Goal: Task Accomplishment & Management: Manage account settings

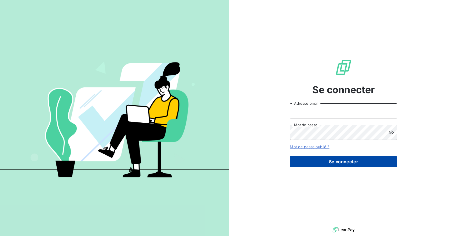
type input "[EMAIL_ADDRESS][DOMAIN_NAME]"
click at [332, 162] on button "Se connecter" at bounding box center [343, 161] width 107 height 11
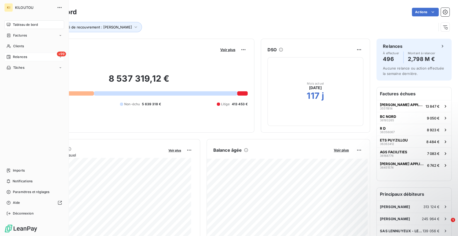
click at [21, 56] on span "Relances" at bounding box center [20, 56] width 14 height 5
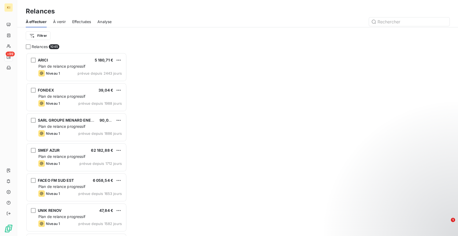
scroll to position [178, 97]
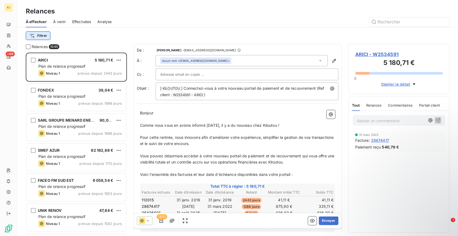
click at [44, 36] on html "KI +99 Relances À effectuer À venir Effectuées Analyse Filtrer Relances 1045 AR…" at bounding box center [229, 118] width 458 height 236
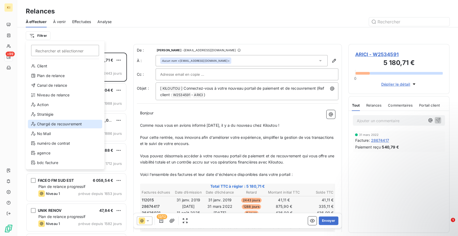
click at [69, 123] on div "Chargé de recouvrement" at bounding box center [65, 124] width 74 height 9
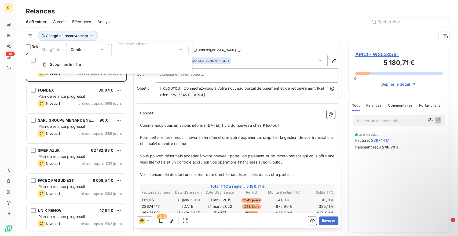
click at [139, 51] on div at bounding box center [149, 49] width 77 height 11
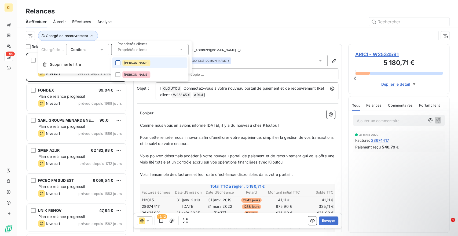
click at [120, 63] on div at bounding box center [117, 62] width 5 height 5
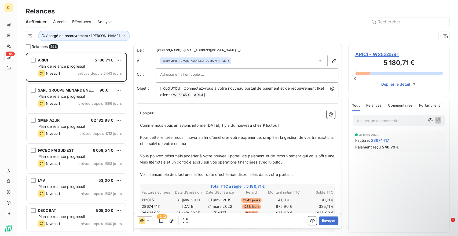
click at [227, 18] on div at bounding box center [283, 21] width 331 height 9
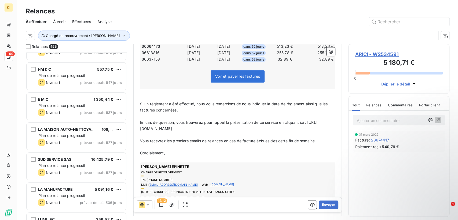
scroll to position [122, 0]
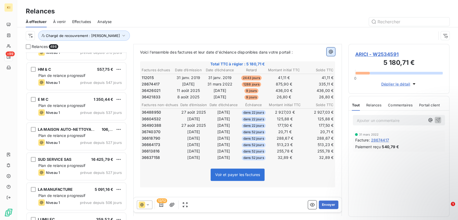
click at [328, 53] on icon "button" at bounding box center [330, 51] width 5 height 5
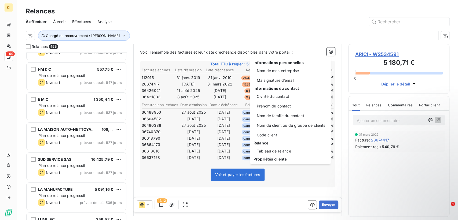
click at [218, 54] on html "KI +99 Relances À effectuer À venir Effectuées Analyse Chargé de recouvrement :…" at bounding box center [229, 110] width 458 height 220
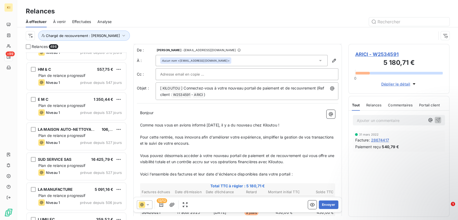
scroll to position [0, 0]
click at [199, 75] on input "text" at bounding box center [189, 74] width 58 height 8
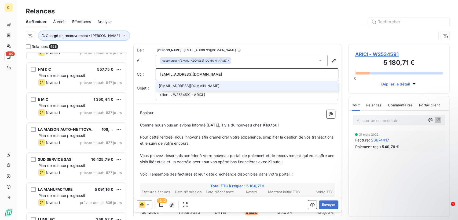
type input "[EMAIL_ADDRESS][DOMAIN_NAME]"
click at [180, 82] on li "[EMAIL_ADDRESS][DOMAIN_NAME]" at bounding box center [247, 85] width 183 height 9
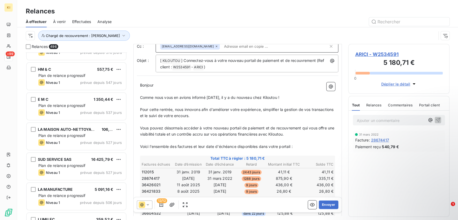
scroll to position [90, 0]
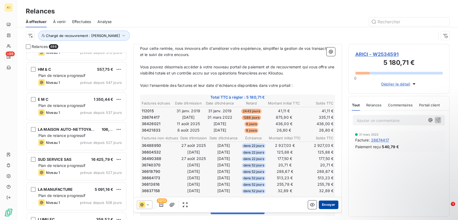
click at [321, 202] on button "Envoyer" at bounding box center [329, 205] width 20 height 9
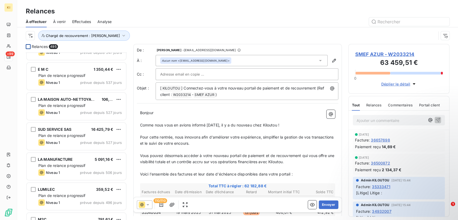
click at [29, 47] on div at bounding box center [28, 46] width 5 height 5
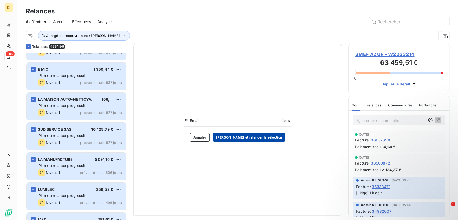
click at [235, 137] on button "[PERSON_NAME] et relancer la sélection" at bounding box center [249, 137] width 72 height 9
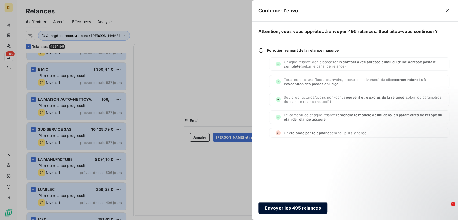
click at [304, 211] on button "Envoyer les 495 relances" at bounding box center [292, 207] width 69 height 11
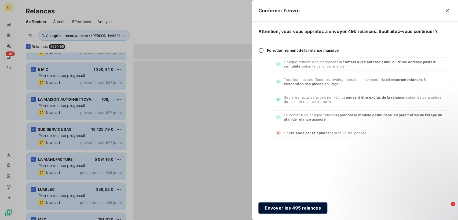
click at [285, 208] on button "Envoyer les 495 relances" at bounding box center [292, 207] width 69 height 11
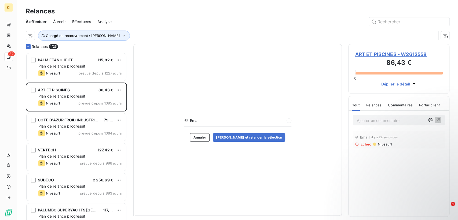
click at [87, 21] on span "Effectuées" at bounding box center [81, 21] width 19 height 5
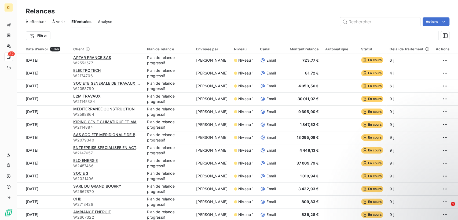
click at [60, 25] on div "À venir" at bounding box center [58, 21] width 13 height 11
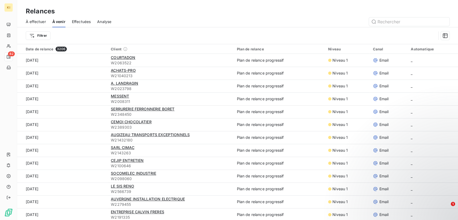
click at [32, 21] on span "À effectuer" at bounding box center [36, 21] width 20 height 5
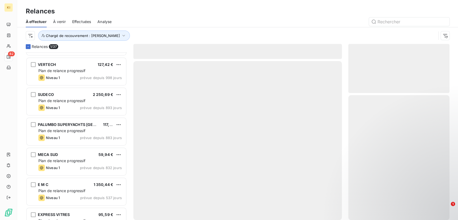
scroll to position [90, 0]
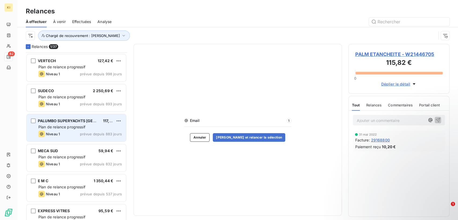
click at [84, 124] on div "Plan de relance progressif" at bounding box center [79, 126] width 83 height 5
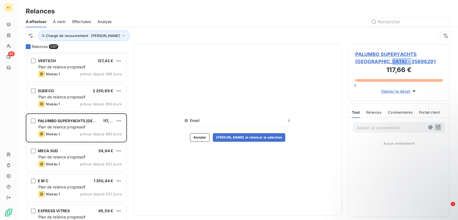
drag, startPoint x: 388, startPoint y: 62, endPoint x: 411, endPoint y: 64, distance: 23.1
click at [411, 64] on span "PALUMBO SUPERYACHTS [GEOGRAPHIC_DATA] - 35896291" at bounding box center [399, 58] width 88 height 14
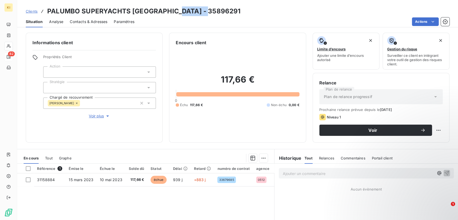
drag, startPoint x: 190, startPoint y: 13, endPoint x: 207, endPoint y: 14, distance: 17.2
click at [207, 14] on div "Clients PALUMBO SUPERYACHTS [GEOGRAPHIC_DATA] - 35896291" at bounding box center [237, 11] width 441 height 10
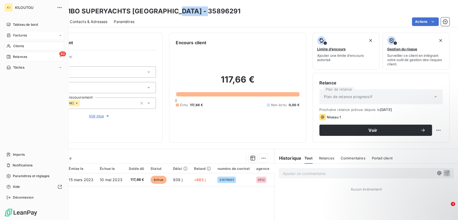
drag, startPoint x: 14, startPoint y: 34, endPoint x: 20, endPoint y: 33, distance: 5.5
click at [14, 34] on span "Factures" at bounding box center [20, 35] width 14 height 5
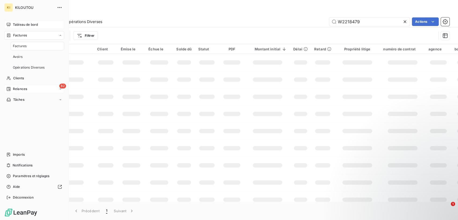
click at [28, 27] on div "Tableau de bord" at bounding box center [34, 24] width 60 height 9
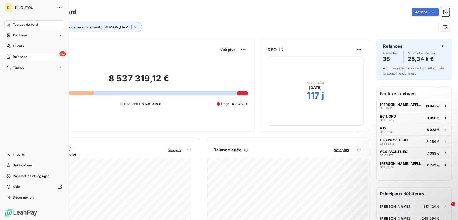
click at [18, 57] on span "Relances" at bounding box center [20, 56] width 14 height 5
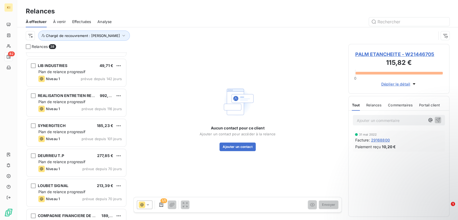
scroll to position [387, 0]
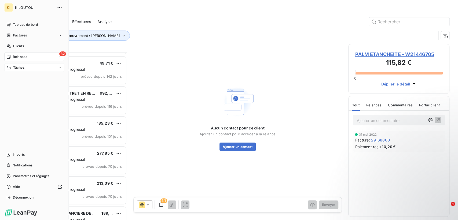
click at [21, 68] on span "Tâches" at bounding box center [18, 67] width 11 height 5
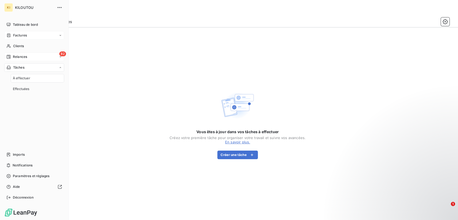
click at [25, 37] on span "Factures" at bounding box center [20, 35] width 14 height 5
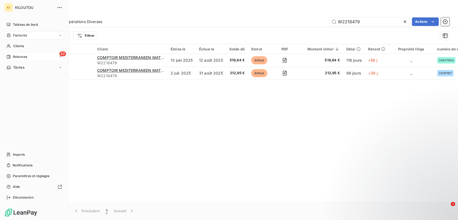
click at [25, 56] on span "Relances" at bounding box center [20, 56] width 14 height 5
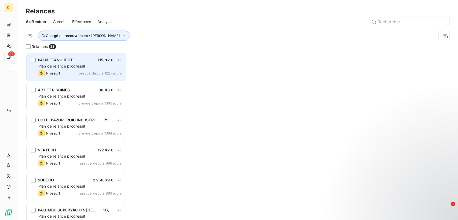
scroll to position [163, 97]
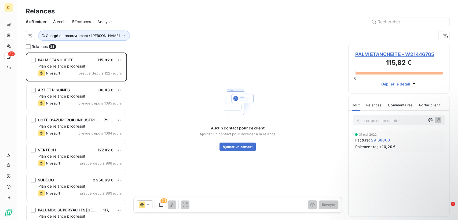
click at [76, 21] on span "Effectuées" at bounding box center [81, 21] width 19 height 5
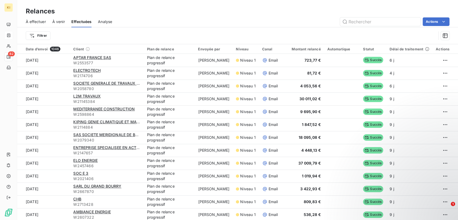
click at [59, 22] on span "À venir" at bounding box center [58, 21] width 13 height 5
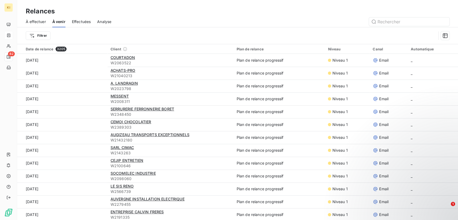
click at [114, 21] on div "À effectuer À venir Effectuées Analyse" at bounding box center [237, 21] width 441 height 11
click at [106, 21] on span "Analyse" at bounding box center [104, 21] width 14 height 5
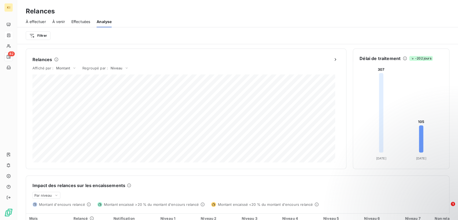
click at [83, 23] on span "Effectuées" at bounding box center [80, 21] width 19 height 5
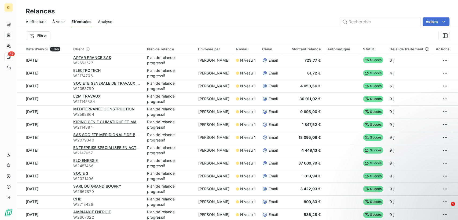
click at [43, 23] on span "À effectuer" at bounding box center [36, 21] width 20 height 5
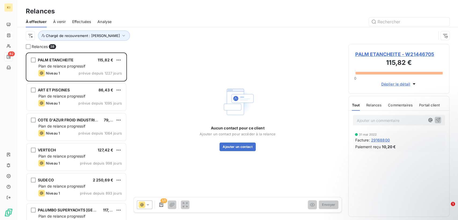
scroll to position [163, 97]
click at [82, 23] on span "Effectuées" at bounding box center [81, 21] width 19 height 5
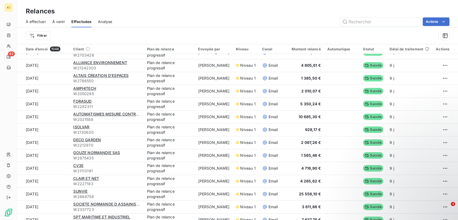
scroll to position [1121, 0]
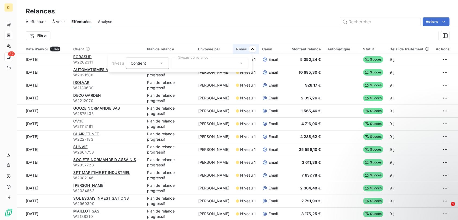
click at [241, 64] on icon at bounding box center [240, 63] width 5 height 5
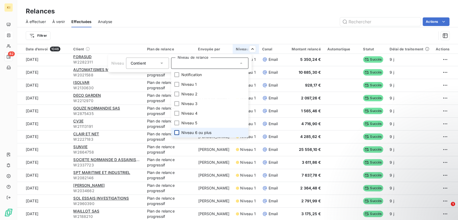
click at [177, 132] on div at bounding box center [176, 132] width 5 height 5
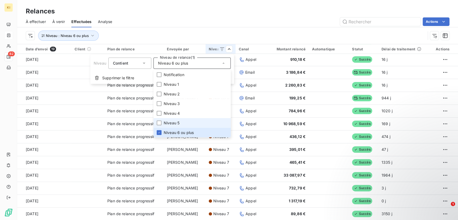
click at [180, 122] on li "Niveau 5" at bounding box center [191, 123] width 77 height 10
click at [282, 25] on html "KI 82 Relances À effectuer À venir Effectuées Analyse Actions Niveau : Niveau 6…" at bounding box center [229, 110] width 458 height 220
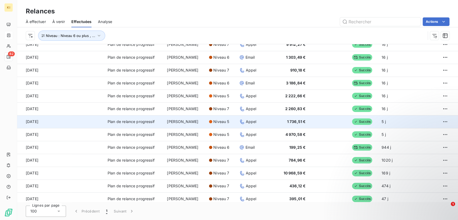
scroll to position [149, 0]
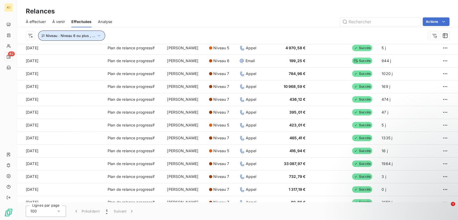
click at [91, 35] on span "Niveau : Niveau 6 ou plus , ..." at bounding box center [70, 36] width 49 height 4
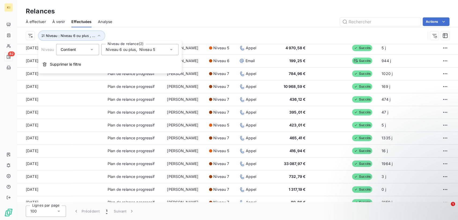
click at [171, 51] on icon at bounding box center [170, 49] width 5 height 5
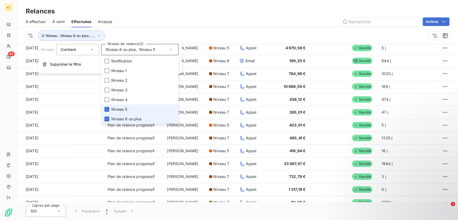
drag, startPoint x: 109, startPoint y: 110, endPoint x: 108, endPoint y: 114, distance: 4.4
click at [108, 110] on div at bounding box center [106, 109] width 5 height 5
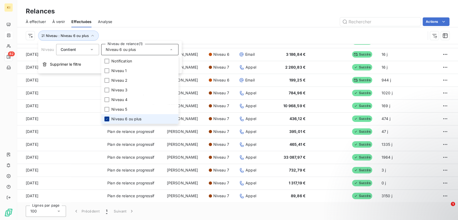
click at [108, 118] on icon at bounding box center [106, 118] width 3 height 3
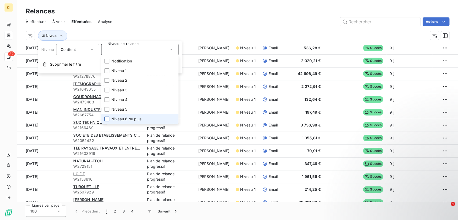
click at [148, 29] on div "Niveau" at bounding box center [237, 35] width 423 height 17
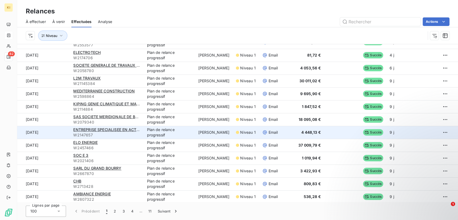
scroll to position [0, 0]
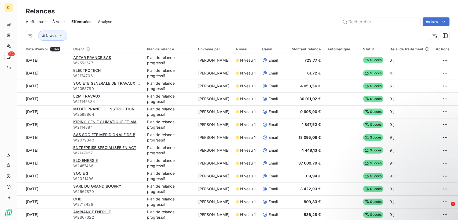
click at [63, 20] on span "À venir" at bounding box center [58, 21] width 13 height 5
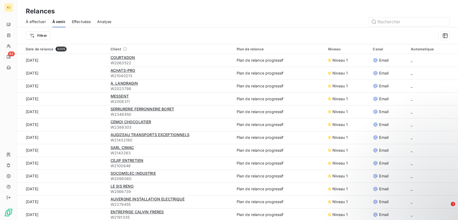
click at [35, 25] on div "À effectuer" at bounding box center [36, 21] width 20 height 11
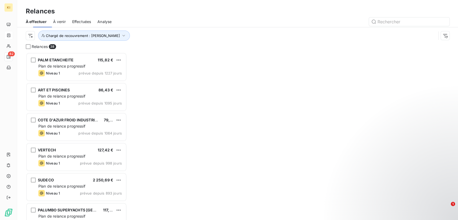
scroll to position [163, 97]
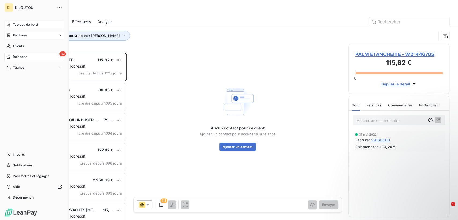
click at [30, 27] on div "Tableau de bord" at bounding box center [34, 24] width 60 height 9
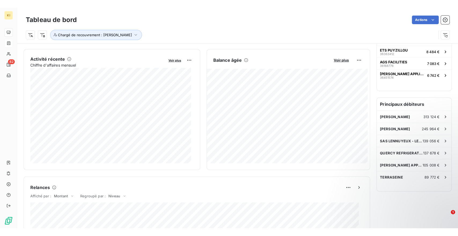
scroll to position [94, 0]
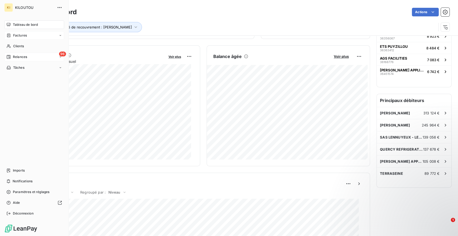
click at [28, 26] on span "Tableau de bord" at bounding box center [25, 24] width 25 height 5
click at [14, 57] on span "Relances" at bounding box center [20, 56] width 14 height 5
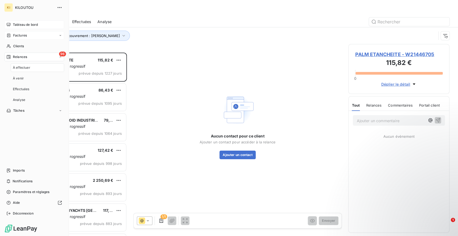
scroll to position [178, 97]
click at [21, 66] on span "À effectuer" at bounding box center [21, 67] width 17 height 5
click at [30, 25] on span "Tableau de bord" at bounding box center [25, 24] width 25 height 5
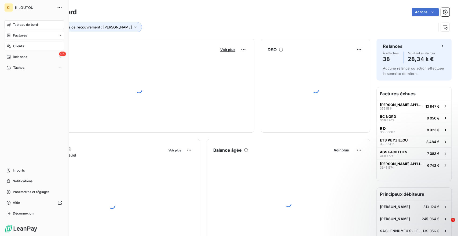
click at [24, 45] on div "Clients" at bounding box center [34, 46] width 60 height 9
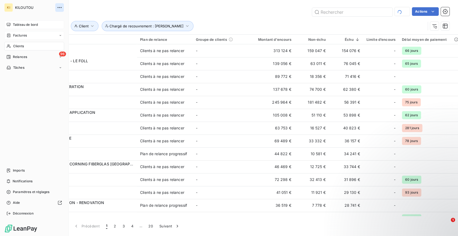
click at [63, 7] on button "button" at bounding box center [59, 7] width 9 height 9
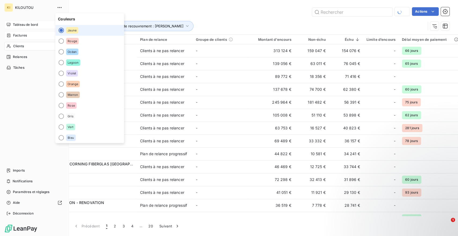
click at [18, 105] on div "Tableau de bord Factures Clients 96 Relances Tâches Imports Notifications Param…" at bounding box center [34, 118] width 60 height 197
click at [24, 110] on div "Tableau de bord Factures Clients 96 Relances Tâches Imports Notifications Param…" at bounding box center [34, 118] width 60 height 197
click at [58, 6] on icon "button" at bounding box center [59, 7] width 5 height 5
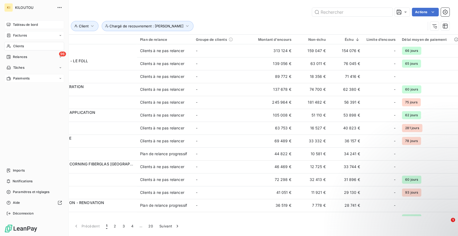
click at [23, 76] on span "Paiements" at bounding box center [21, 78] width 16 height 5
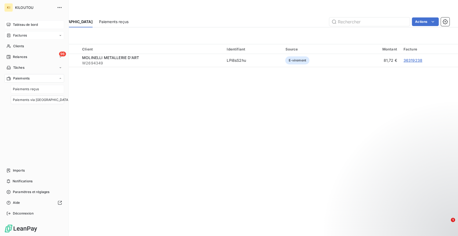
click at [30, 90] on span "Paiements reçus" at bounding box center [26, 89] width 26 height 5
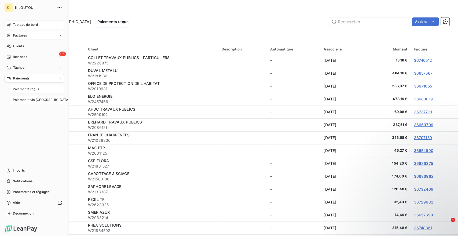
click at [32, 98] on span "Paiements via [GEOGRAPHIC_DATA]" at bounding box center [41, 99] width 57 height 5
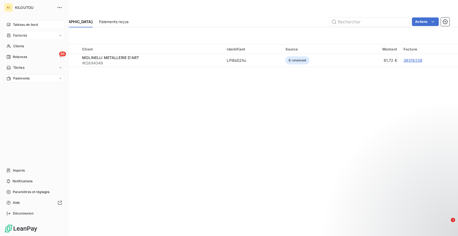
click at [34, 81] on div "Paiements" at bounding box center [34, 78] width 60 height 9
click at [24, 77] on span "Paiements" at bounding box center [21, 78] width 16 height 5
click at [27, 90] on span "Paiements reçus" at bounding box center [26, 89] width 26 height 5
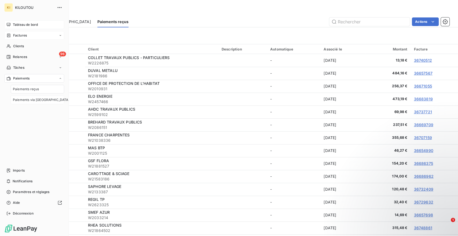
click at [28, 97] on div "Paiements via [GEOGRAPHIC_DATA]" at bounding box center [37, 99] width 53 height 9
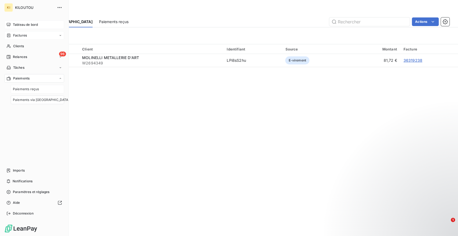
click at [33, 88] on span "Paiements reçus" at bounding box center [26, 89] width 26 height 5
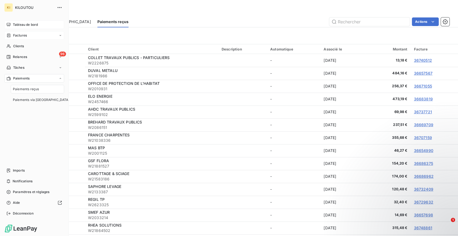
click at [36, 81] on div "Paiements" at bounding box center [34, 78] width 60 height 9
click at [61, 9] on icon "button" at bounding box center [59, 7] width 5 height 5
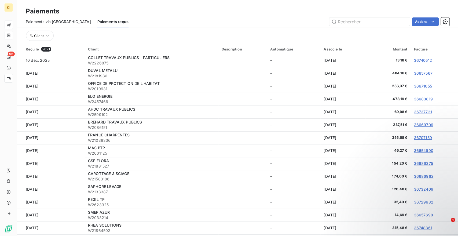
click at [187, 11] on div "Paiements" at bounding box center [237, 11] width 441 height 10
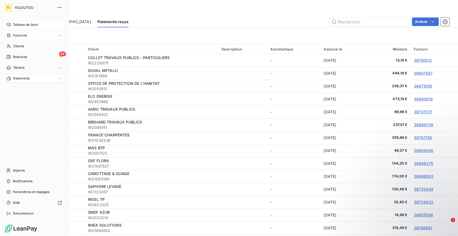
click at [13, 35] on div "Factures" at bounding box center [16, 35] width 20 height 5
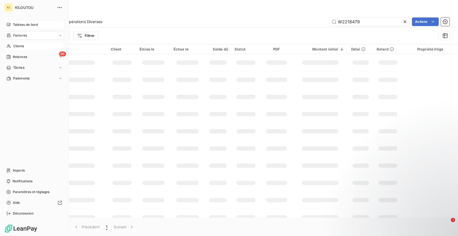
click at [20, 46] on span "Clients" at bounding box center [18, 46] width 11 height 5
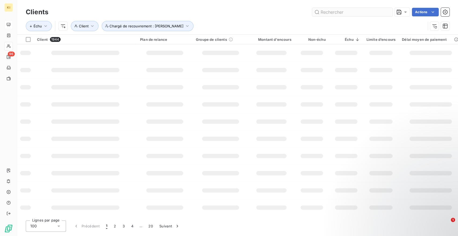
click at [382, 13] on input "text" at bounding box center [352, 12] width 80 height 9
type input "W2452671"
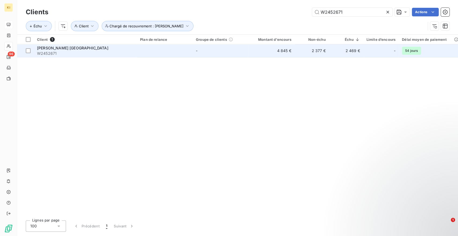
click at [306, 51] on td "2 377 €" at bounding box center [311, 50] width 34 height 13
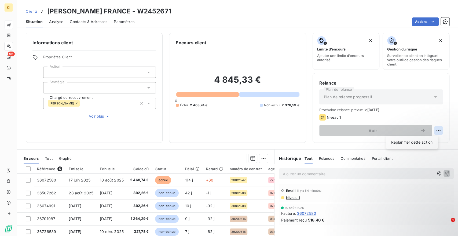
click at [433, 131] on html "KI 96 Clients [PERSON_NAME] [GEOGRAPHIC_DATA] - W2452671 Situation Analyse Cont…" at bounding box center [229, 118] width 458 height 236
click at [234, 117] on html "KI 96 Clients [PERSON_NAME] [GEOGRAPHIC_DATA] - W2452671 Situation Analyse Cont…" at bounding box center [229, 118] width 458 height 236
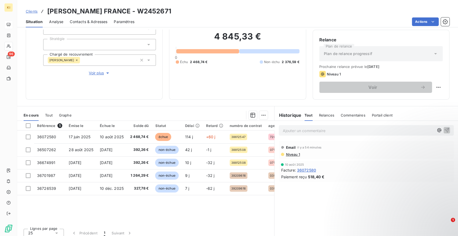
scroll to position [47, 0]
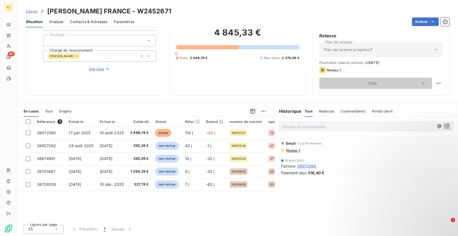
click at [287, 112] on h6 "Historique" at bounding box center [287, 111] width 27 height 6
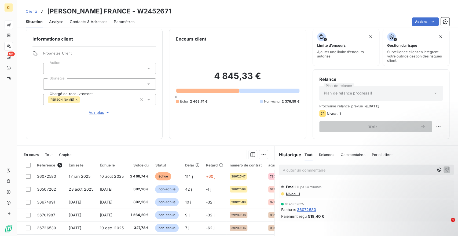
scroll to position [0, 0]
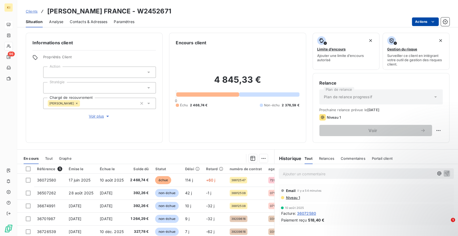
click at [419, 25] on html "KI 96 Clients [PERSON_NAME] [GEOGRAPHIC_DATA] - W2452671 Situation Analyse Cont…" at bounding box center [229, 118] width 458 height 236
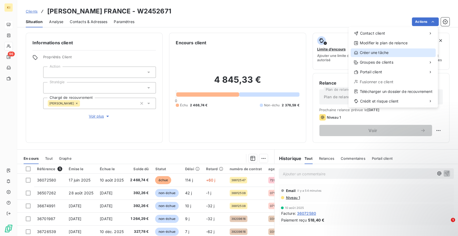
click at [379, 49] on div "Créer une tâche" at bounding box center [392, 52] width 85 height 9
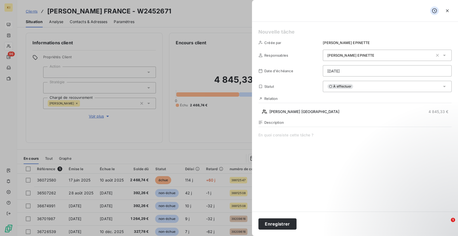
click at [243, 12] on div at bounding box center [229, 118] width 458 height 236
click at [247, 11] on div at bounding box center [229, 118] width 458 height 236
click at [445, 10] on icon "button" at bounding box center [446, 10] width 5 height 5
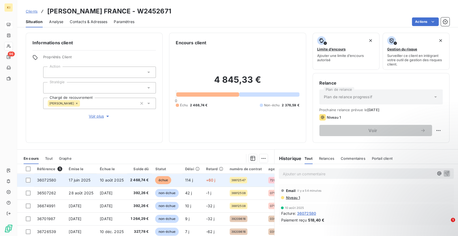
click at [137, 180] on span "2 468,74 €" at bounding box center [139, 179] width 19 height 5
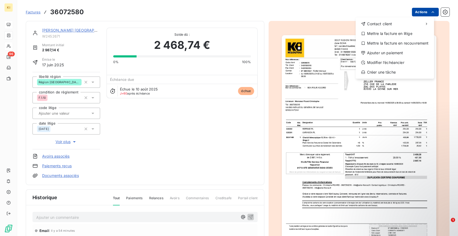
click at [421, 10] on html "KI 96 Factures 36072580 Actions Contact client Mettre la facture en litige Mett…" at bounding box center [229, 118] width 458 height 236
click at [380, 53] on div "Ajouter un paiement" at bounding box center [394, 53] width 74 height 9
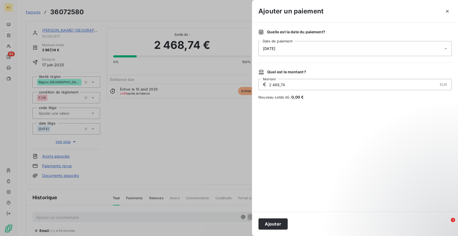
click at [275, 49] on span "[DATE]" at bounding box center [269, 48] width 12 height 4
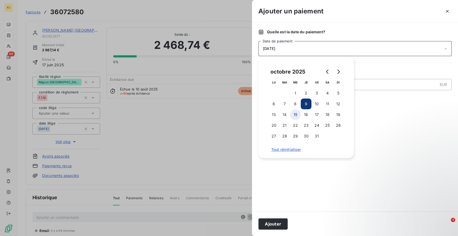
click at [293, 117] on button "15" at bounding box center [295, 114] width 11 height 11
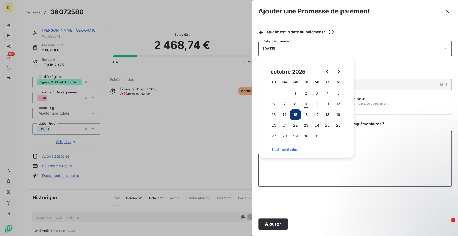
click at [399, 159] on textarea "Ajouter un commentaire ( facultatif )" at bounding box center [354, 159] width 193 height 56
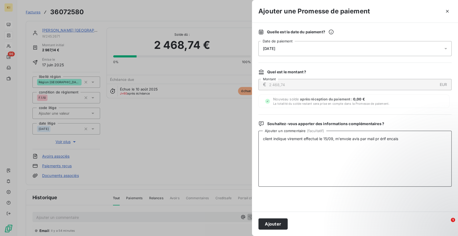
click at [381, 139] on textarea "client indique virement effectué le 15/09, m'envoie avis par mail pr érif encais" at bounding box center [354, 159] width 193 height 56
click at [412, 140] on textarea "client indique virement effectué le 15/09, m'envoie avis par mail pr vérif enca…" at bounding box center [354, 159] width 193 height 56
type textarea "client indique virement effectué le 15/09, m'envoie avis par mail pr vérif enca…"
click at [269, 226] on button "Ajouter" at bounding box center [272, 223] width 29 height 11
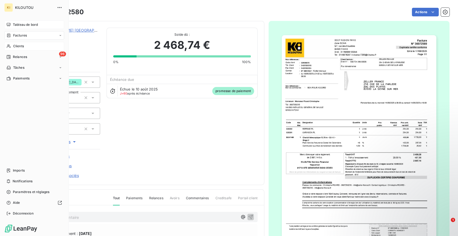
click at [25, 48] on div "Clients" at bounding box center [34, 46] width 60 height 9
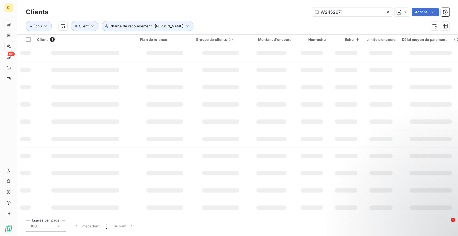
click at [386, 12] on icon at bounding box center [387, 12] width 3 height 3
click at [381, 10] on input "text" at bounding box center [352, 12] width 80 height 9
paste input "W2130630"
type input "W2130630"
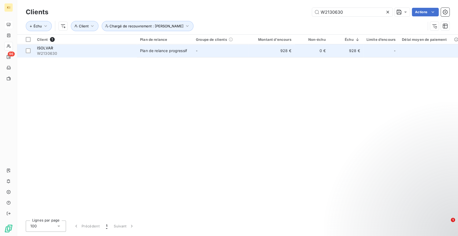
click at [187, 52] on span "Plan de relance progressif" at bounding box center [164, 50] width 49 height 5
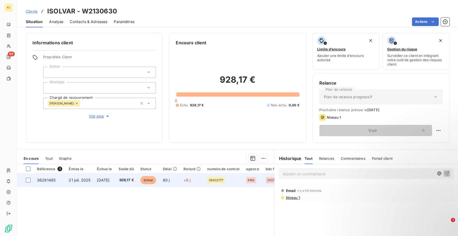
click at [110, 184] on td "[DATE]" at bounding box center [104, 179] width 21 height 13
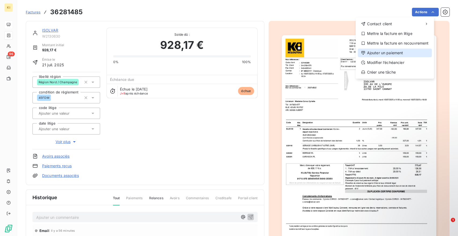
click at [376, 53] on div "Ajouter un paiement" at bounding box center [394, 53] width 74 height 9
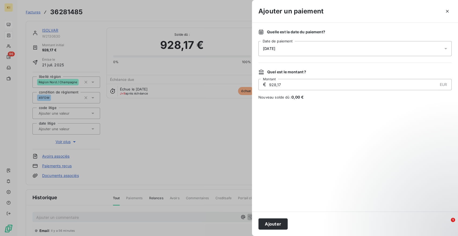
click at [275, 52] on div "[DATE]" at bounding box center [354, 48] width 193 height 15
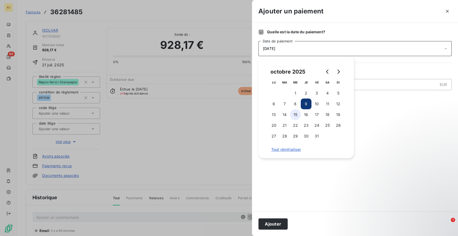
click at [297, 114] on button "15" at bounding box center [295, 114] width 11 height 11
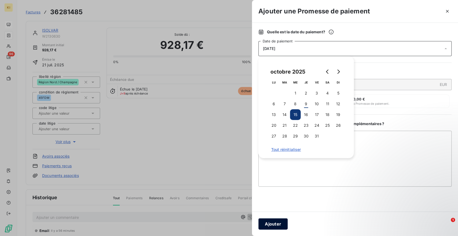
click at [280, 225] on button "Ajouter" at bounding box center [272, 223] width 29 height 11
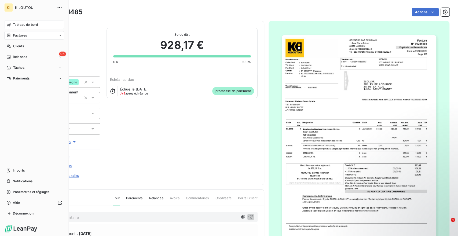
click at [16, 24] on span "Tableau de bord" at bounding box center [25, 24] width 25 height 5
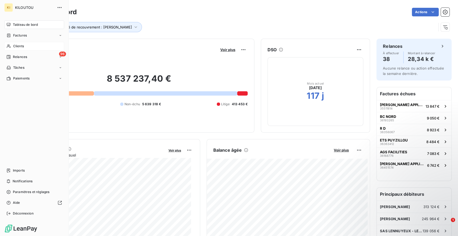
click at [24, 46] on div "Clients" at bounding box center [34, 46] width 60 height 9
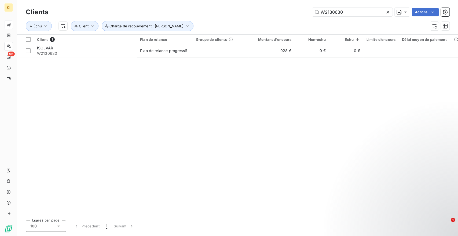
click at [387, 11] on icon at bounding box center [387, 11] width 5 height 5
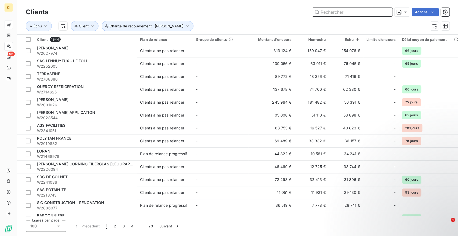
click at [353, 14] on input "text" at bounding box center [352, 12] width 80 height 9
paste input "W2766059"
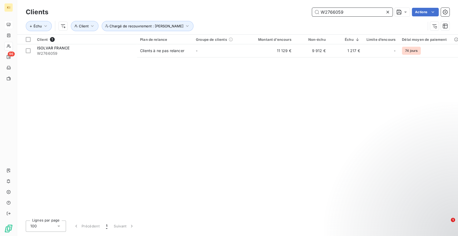
type input "W2766059"
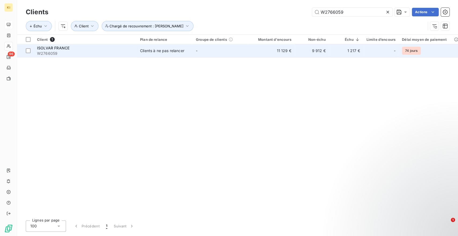
click at [80, 54] on span "W2766059" at bounding box center [85, 53] width 97 height 5
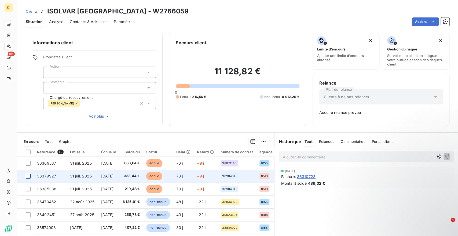
click at [28, 175] on div at bounding box center [28, 175] width 5 height 5
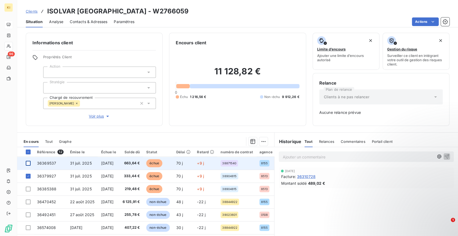
click at [28, 162] on div at bounding box center [28, 163] width 5 height 5
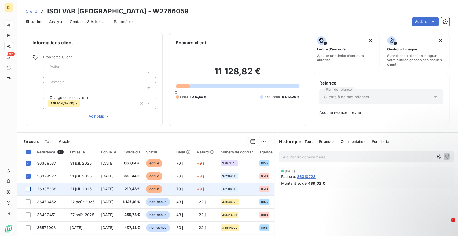
click at [28, 190] on div at bounding box center [28, 188] width 5 height 5
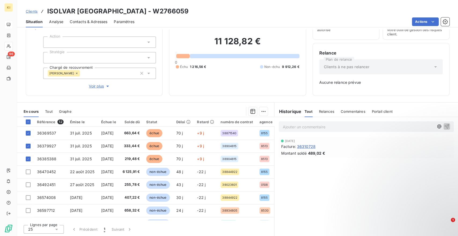
scroll to position [30, 0]
click at [435, 21] on html "KI 96 Clients ISOLVAR [GEOGRAPHIC_DATA] - W2766059 Situation Analyse Contacts &…" at bounding box center [229, 118] width 458 height 236
click at [256, 110] on html "KI 96 Clients ISOLVAR [GEOGRAPHIC_DATA] - W2766059 Situation Analyse Contacts &…" at bounding box center [229, 118] width 458 height 236
click at [258, 111] on html "KI 96 Clients ISOLVAR [GEOGRAPHIC_DATA] - W2766059 Situation Analyse Contacts &…" at bounding box center [229, 118] width 458 height 236
click at [249, 111] on html "KI 96 Clients ISOLVAR [GEOGRAPHIC_DATA] - W2766059 Situation Analyse Contacts &…" at bounding box center [229, 118] width 458 height 236
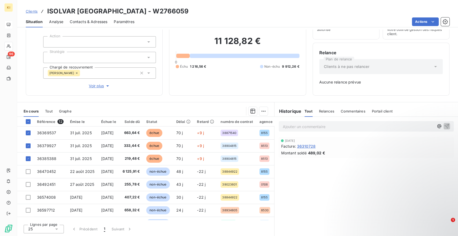
click at [268, 111] on div "En cours Tout Graphe" at bounding box center [145, 110] width 257 height 11
click at [262, 112] on html "KI 96 Clients ISOLVAR [GEOGRAPHIC_DATA] - W2766059 Situation Analyse Contacts &…" at bounding box center [229, 118] width 458 height 236
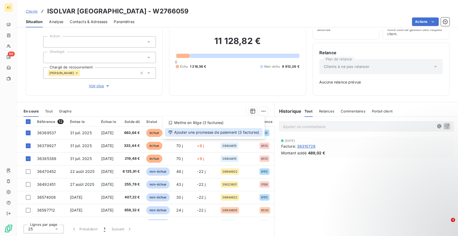
click at [247, 133] on div "Ajouter une promesse de paiement (3 factures)" at bounding box center [213, 132] width 97 height 9
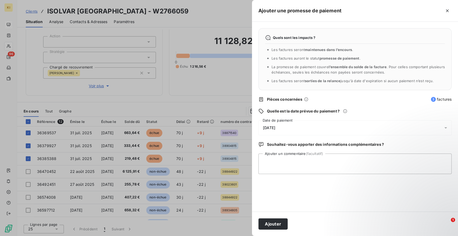
click at [270, 128] on span "[DATE]" at bounding box center [269, 127] width 12 height 4
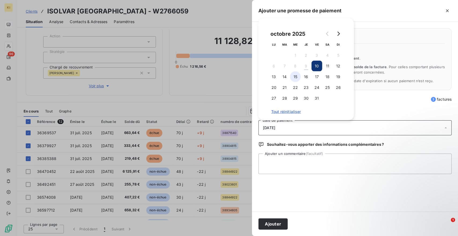
click at [295, 78] on button "15" at bounding box center [295, 76] width 11 height 11
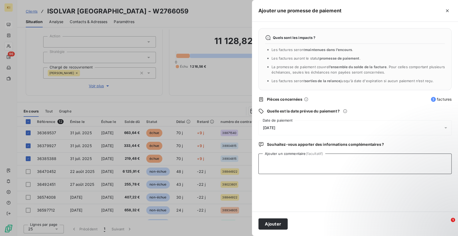
click at [280, 161] on textarea "Ajouter un commentaire (facultatif)" at bounding box center [354, 163] width 193 height 20
type textarea "fac réglées le 02/10, en cours de lettrage"
click at [270, 224] on button "Ajouter" at bounding box center [272, 223] width 29 height 11
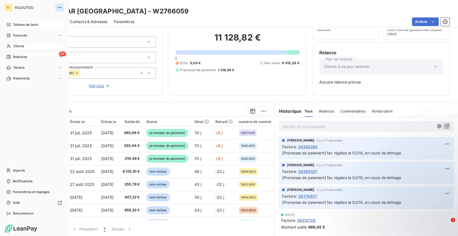
click at [57, 6] on icon "button" at bounding box center [59, 7] width 5 height 5
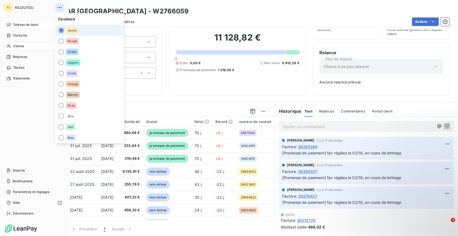
click at [57, 6] on icon "button" at bounding box center [59, 7] width 5 height 5
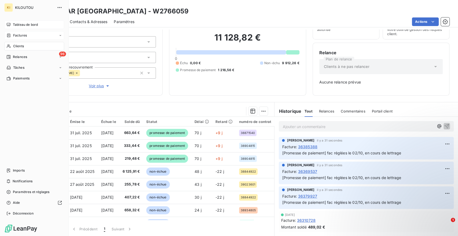
click at [24, 36] on span "Factures" at bounding box center [20, 35] width 14 height 5
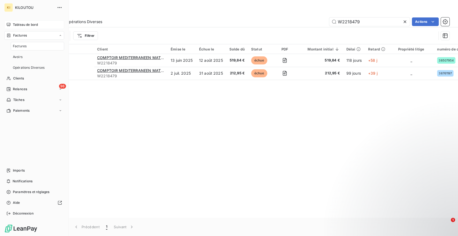
click at [28, 25] on span "Tableau de bord" at bounding box center [25, 24] width 25 height 5
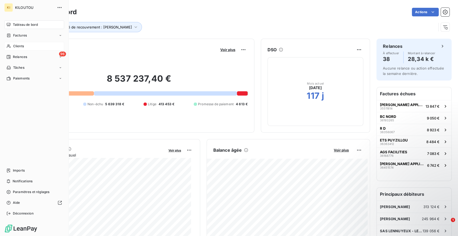
click at [22, 46] on span "Clients" at bounding box center [18, 46] width 11 height 5
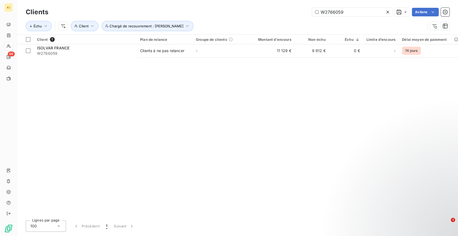
click at [385, 12] on icon at bounding box center [387, 11] width 5 height 5
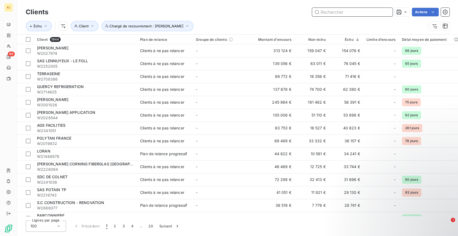
click at [383, 12] on input "text" at bounding box center [352, 12] width 80 height 9
paste input "W21461417"
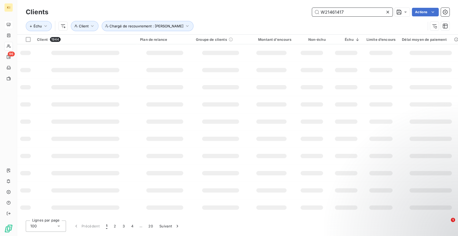
type input "W21461417"
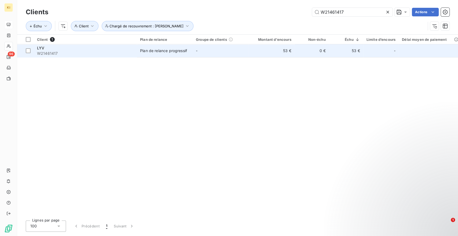
click at [157, 51] on div "Plan de relance progressif" at bounding box center [163, 50] width 47 height 5
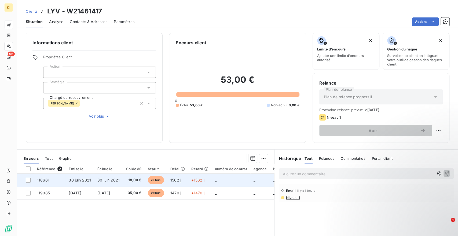
click at [102, 181] on span "30 juin 2021" at bounding box center [108, 180] width 22 height 5
click at [25, 179] on td at bounding box center [25, 179] width 17 height 13
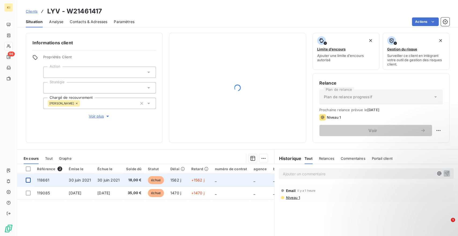
click at [29, 182] on div at bounding box center [28, 180] width 5 height 5
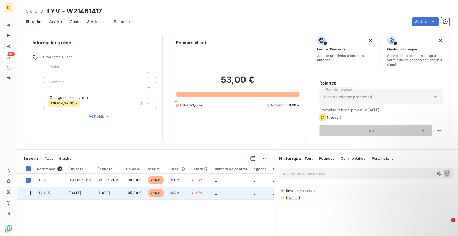
click at [29, 192] on div at bounding box center [28, 192] width 5 height 5
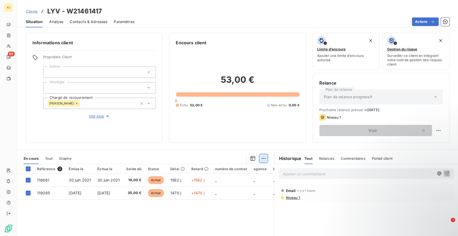
click at [262, 158] on html "KI 96 Clients LYV - W21461417 Situation Analyse Contacts & Adresses Paramètres …" at bounding box center [229, 118] width 458 height 236
click at [434, 21] on html "KI 96 Clients LYV - W21461417 Situation Analyse Contacts & Adresses Paramètres …" at bounding box center [229, 118] width 458 height 236
click at [429, 21] on html "KI 96 Clients LYV - W21461417 Situation Analyse Contacts & Adresses Paramètres …" at bounding box center [229, 118] width 458 height 236
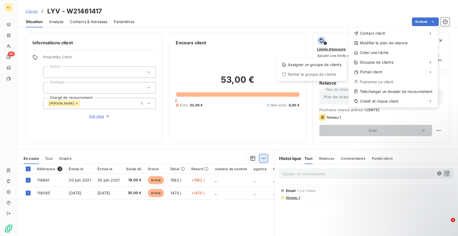
click at [263, 160] on html "KI 96 Clients LYV - W21461417 Situation Analyse Contacts & Adresses Paramètres …" at bounding box center [229, 118] width 458 height 236
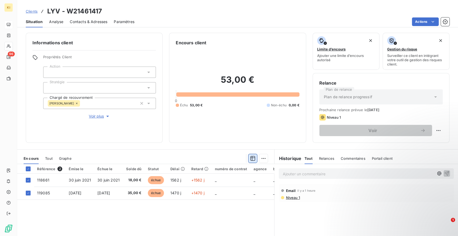
click at [252, 158] on icon "button" at bounding box center [252, 158] width 5 height 5
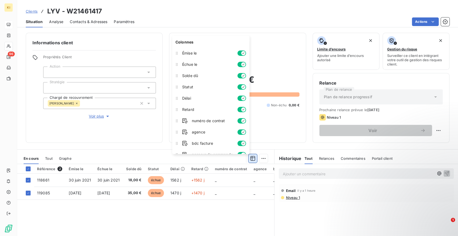
click at [252, 158] on icon "button" at bounding box center [252, 158] width 5 height 5
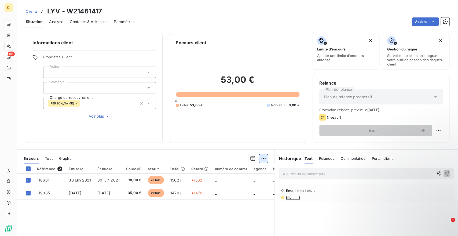
click at [259, 158] on html "KI 96 Clients LYV - W21461417 Situation Analyse Contacts & Adresses Paramètres …" at bounding box center [229, 118] width 458 height 236
click at [429, 23] on html "KI 96 Clients LYV - W21461417 Situation Analyse Contacts & Adresses Paramètres …" at bounding box center [229, 118] width 458 height 236
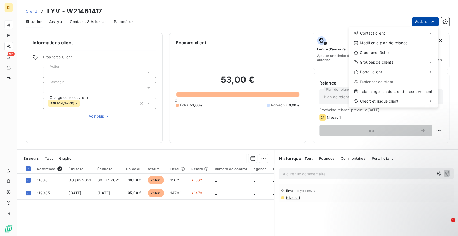
click at [429, 23] on html "KI 96 Clients LYV - W21461417 Situation Analyse Contacts & Adresses Paramètres …" at bounding box center [229, 118] width 458 height 236
click at [370, 55] on div "Créer une tâche" at bounding box center [392, 52] width 85 height 9
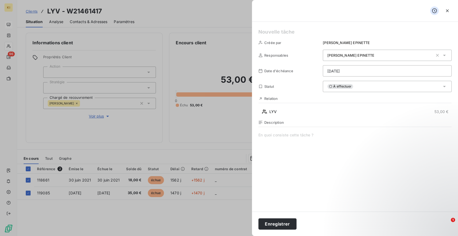
click at [294, 135] on span at bounding box center [354, 183] width 193 height 103
click at [450, 12] on button "button" at bounding box center [447, 10] width 9 height 9
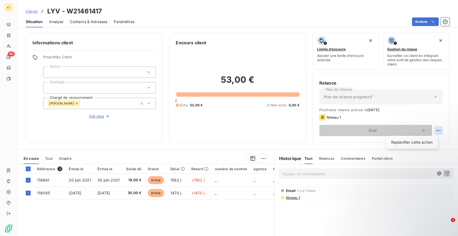
click at [433, 130] on html "KI 96 Clients LYV - W21461417 Situation Analyse Contacts & Adresses Paramètres …" at bounding box center [229, 118] width 458 height 236
click at [250, 109] on html "KI 96 Clients LYV - W21461417 Situation Analyse Contacts & Adresses Paramètres …" at bounding box center [229, 118] width 458 height 236
click at [92, 70] on div at bounding box center [99, 71] width 113 height 11
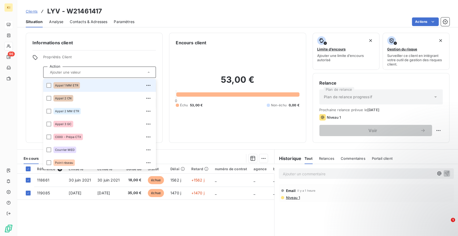
click at [92, 70] on input "text" at bounding box center [97, 72] width 98 height 5
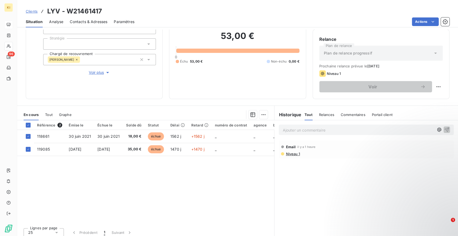
scroll to position [47, 0]
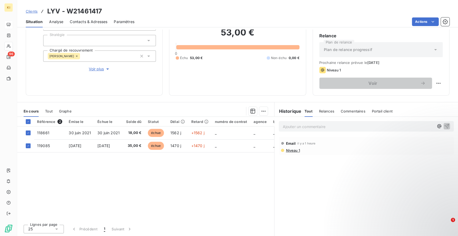
click at [319, 110] on span "Relances" at bounding box center [326, 111] width 15 height 4
click at [290, 150] on span "Niveau 1" at bounding box center [292, 150] width 14 height 4
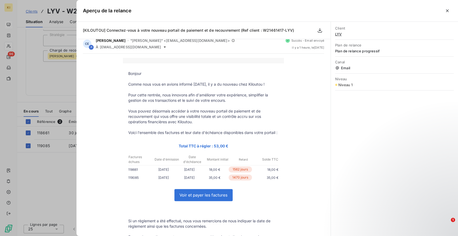
scroll to position [0, 0]
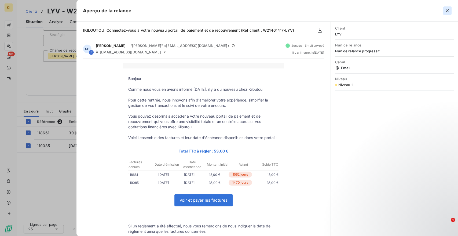
click at [446, 12] on icon "button" at bounding box center [446, 10] width 5 height 5
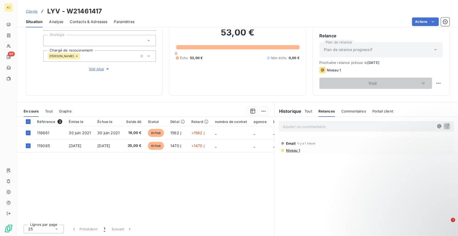
click at [347, 113] on div "Commentaires" at bounding box center [353, 110] width 25 height 11
click at [321, 128] on p "Ajouter un commentaire ﻿" at bounding box center [357, 126] width 151 height 7
click at [444, 127] on icon "button" at bounding box center [446, 125] width 5 height 5
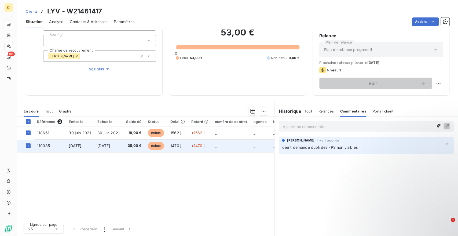
drag, startPoint x: 42, startPoint y: 132, endPoint x: 61, endPoint y: 139, distance: 20.2
click at [61, 139] on td "119085" at bounding box center [50, 145] width 32 height 13
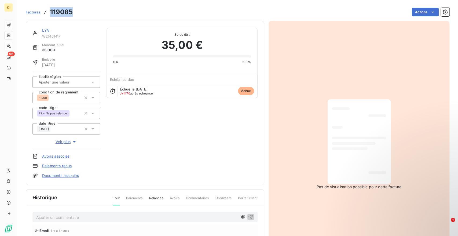
drag, startPoint x: 75, startPoint y: 8, endPoint x: 49, endPoint y: 13, distance: 26.8
click at [48, 13] on div "Factures 119085 Actions" at bounding box center [237, 11] width 423 height 11
copy h3 "119085"
click at [30, 12] on span "Factures" at bounding box center [33, 12] width 15 height 4
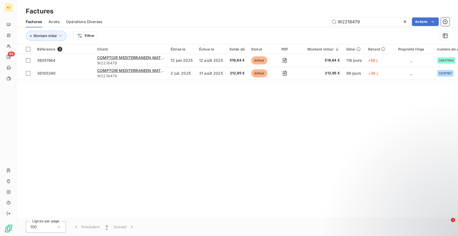
click at [403, 22] on icon at bounding box center [404, 21] width 5 height 5
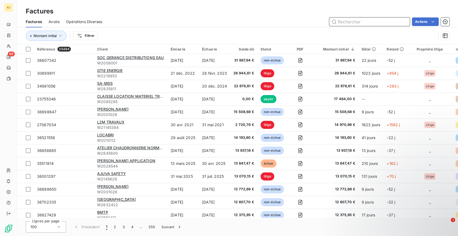
click at [359, 21] on input "text" at bounding box center [369, 21] width 80 height 9
type input "liv"
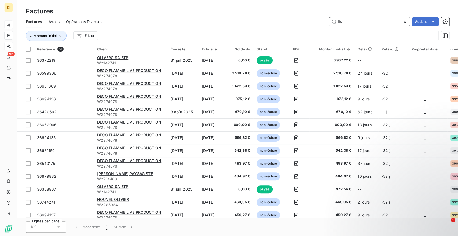
click at [399, 20] on input "liv" at bounding box center [369, 21] width 80 height 9
click at [404, 21] on icon at bounding box center [404, 21] width 3 height 3
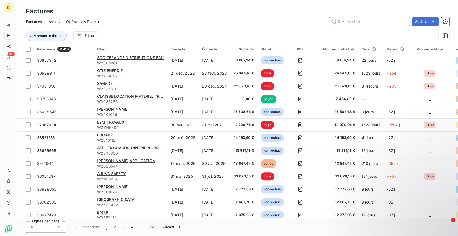
click at [386, 23] on input "text" at bounding box center [369, 21] width 80 height 9
paste input "W21461417"
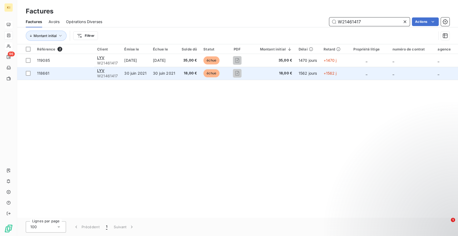
type input "W21461417"
click at [49, 75] on span "118661" at bounding box center [64, 73] width 54 height 5
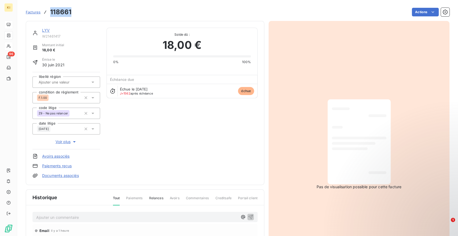
drag, startPoint x: 74, startPoint y: 12, endPoint x: 47, endPoint y: 9, distance: 27.0
click at [47, 9] on div "Factures 118661 Actions" at bounding box center [237, 11] width 423 height 11
copy h3 "118661"
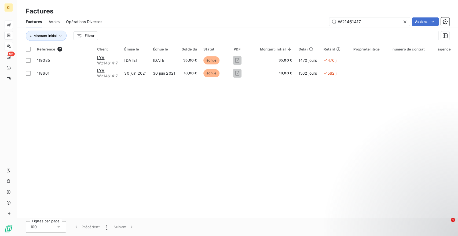
click at [404, 21] on icon at bounding box center [404, 21] width 3 height 3
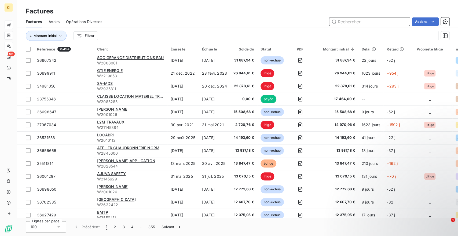
click at [389, 20] on input "text" at bounding box center [369, 21] width 80 height 9
paste input "36024822"
type input "36024822"
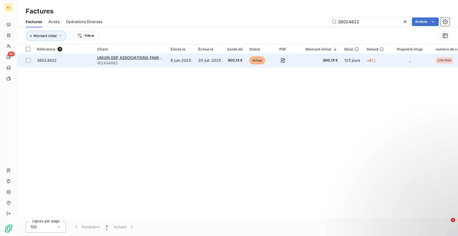
click at [214, 60] on td "20 juil. 2025" at bounding box center [209, 60] width 29 height 13
click at [282, 61] on icon "button" at bounding box center [283, 61] width 2 height 2
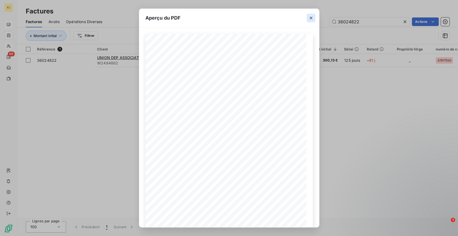
click at [312, 18] on icon "button" at bounding box center [310, 17] width 5 height 5
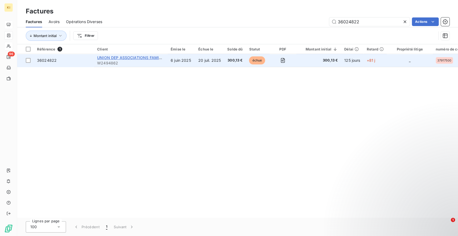
click at [117, 57] on span "UNION DEP ASSOCIATIONS FAMILIALES" at bounding box center [134, 57] width 75 height 5
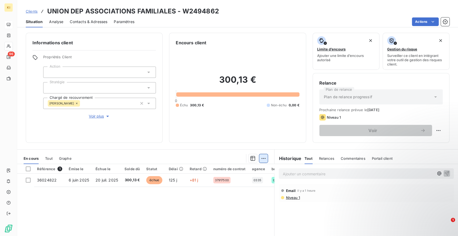
click at [260, 159] on html "KI 96 Clients UNION DEP ASSOCIATIONS FAMILIALES - W2494862 Situation Analyse Co…" at bounding box center [229, 118] width 458 height 236
click at [250, 160] on html "KI 96 Clients UNION DEP ASSOCIATIONS FAMILIALES - W2494862 Situation Analyse Co…" at bounding box center [229, 118] width 458 height 236
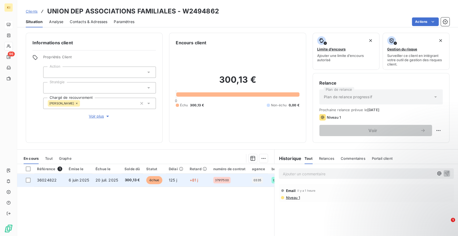
click at [31, 180] on td at bounding box center [25, 179] width 17 height 13
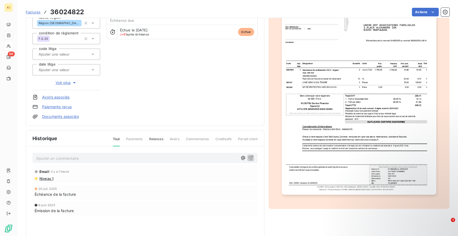
scroll to position [60, 0]
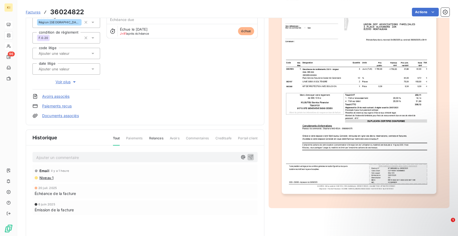
click at [72, 155] on p "Ajouter un commentaire ﻿" at bounding box center [136, 157] width 201 height 7
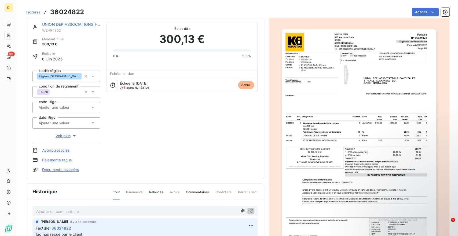
scroll to position [1, 0]
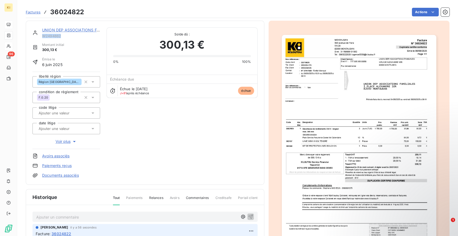
drag, startPoint x: 61, startPoint y: 37, endPoint x: 43, endPoint y: 35, distance: 18.4
click at [43, 35] on span "W2494862" at bounding box center [71, 36] width 58 height 4
copy span "W2494862"
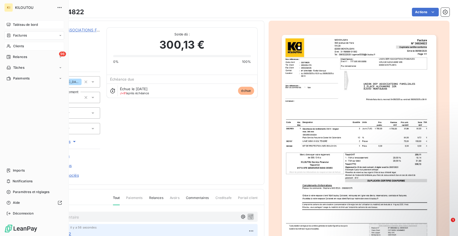
click at [26, 25] on span "Tableau de bord" at bounding box center [25, 24] width 25 height 5
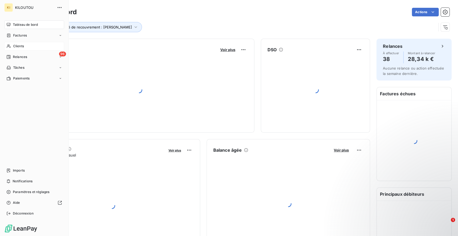
click at [29, 46] on div "Clients" at bounding box center [34, 46] width 60 height 9
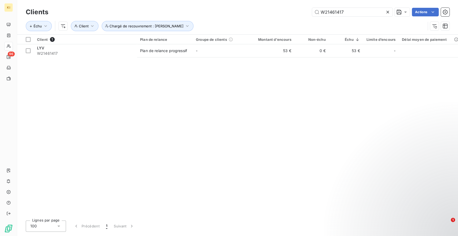
click at [386, 10] on icon at bounding box center [387, 11] width 5 height 5
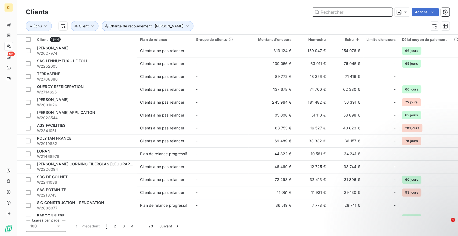
click at [386, 10] on input "text" at bounding box center [352, 12] width 80 height 9
paste input "W2494862"
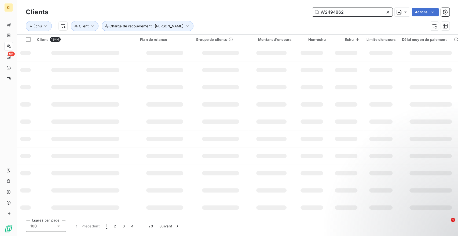
type input "W2494862"
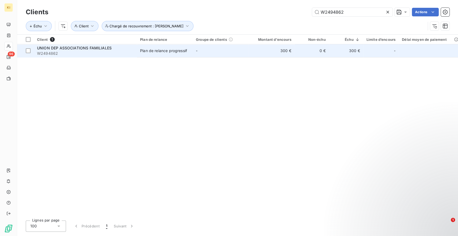
click at [350, 54] on td "300 €" at bounding box center [346, 50] width 34 height 13
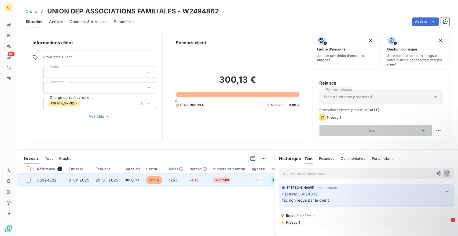
click at [99, 178] on span "20 juil. 2025" at bounding box center [106, 180] width 23 height 5
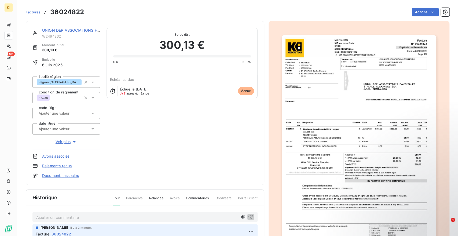
click at [431, 14] on html "KI 96 Factures 36024822 Actions UNION DEP ASSOCIATIONS FAMILIALES W2494862 Mont…" at bounding box center [229, 118] width 458 height 236
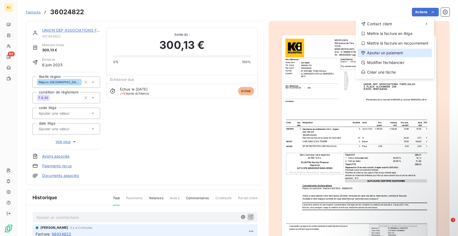
click at [388, 54] on div "Ajouter un paiement" at bounding box center [394, 53] width 74 height 9
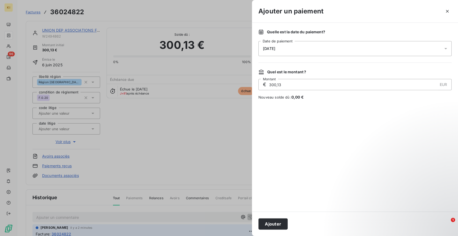
click at [278, 42] on div "[DATE]" at bounding box center [354, 48] width 193 height 15
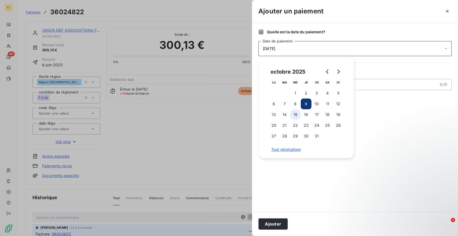
click at [296, 114] on button "15" at bounding box center [295, 114] width 11 height 11
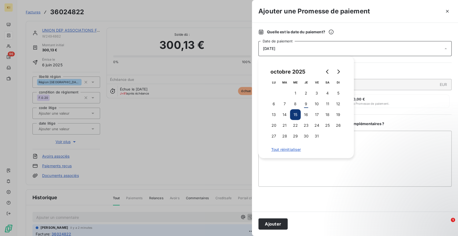
click at [278, 227] on button "Ajouter" at bounding box center [272, 223] width 29 height 11
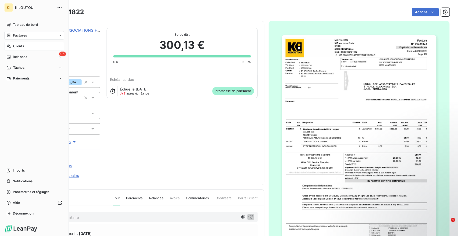
click at [21, 48] on span "Clients" at bounding box center [18, 46] width 11 height 5
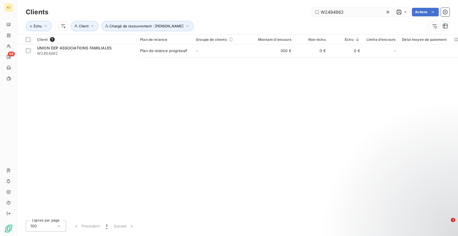
click at [385, 11] on icon at bounding box center [387, 11] width 5 height 5
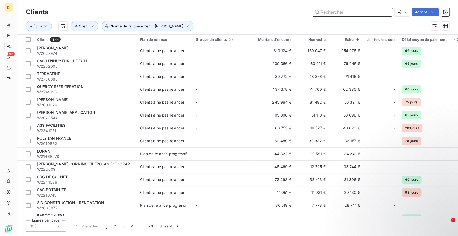
click at [378, 12] on input "text" at bounding box center [352, 12] width 80 height 9
paste input "W2630858"
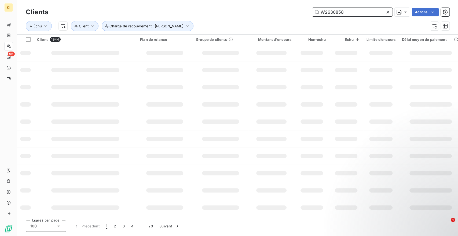
type input "W2630858"
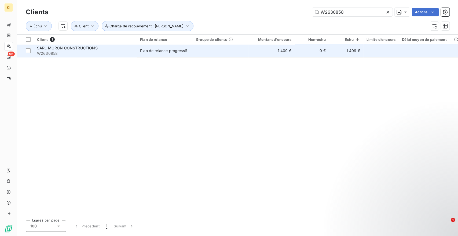
click at [183, 52] on div "Plan de relance progressif" at bounding box center [163, 50] width 47 height 5
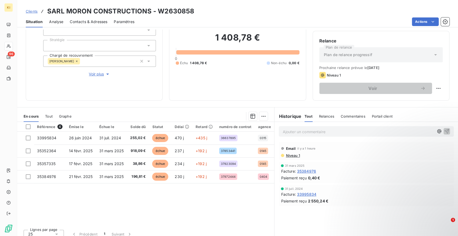
scroll to position [47, 0]
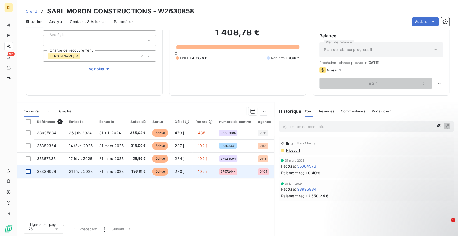
click at [28, 172] on div at bounding box center [28, 171] width 5 height 5
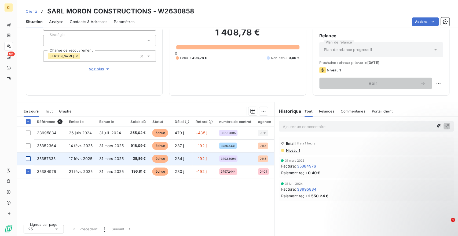
click at [28, 156] on div at bounding box center [28, 158] width 5 height 5
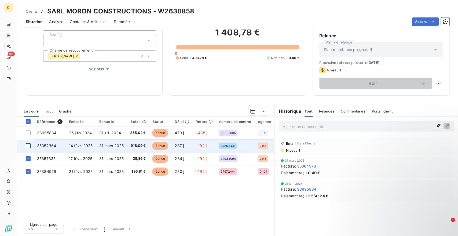
click at [30, 143] on div at bounding box center [28, 145] width 5 height 5
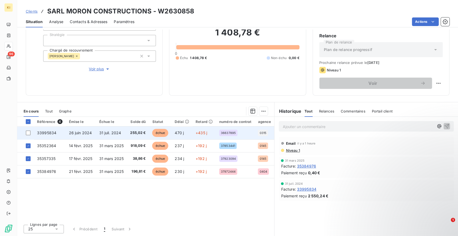
click at [31, 131] on td at bounding box center [25, 132] width 17 height 13
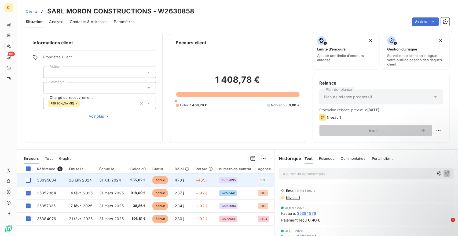
click at [28, 179] on div at bounding box center [28, 180] width 5 height 5
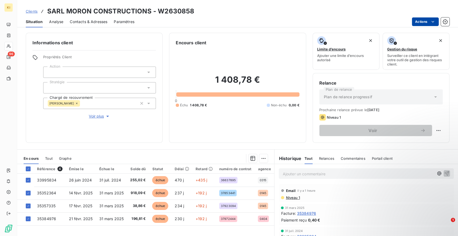
click at [420, 22] on html "KI 96 Clients SARL MORON CONSTRUCTIONS - W2630858 Situation Analyse Contacts & …" at bounding box center [229, 118] width 458 height 236
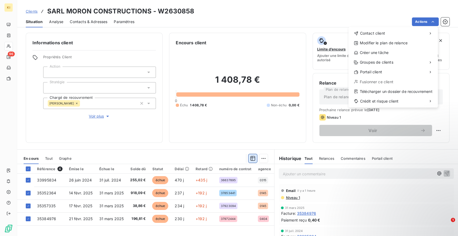
click at [251, 160] on html "KI 96 Clients SARL MORON CONSTRUCTIONS - W2630858 Situation Analyse Contacts & …" at bounding box center [229, 118] width 458 height 236
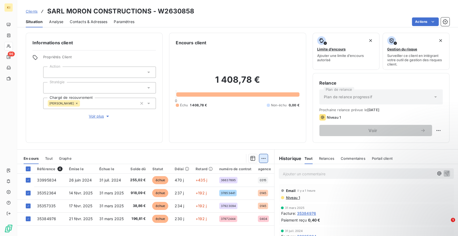
click at [258, 158] on html "KI 96 Clients SARL MORON CONSTRUCTIONS - W2630858 Situation Analyse Contacts & …" at bounding box center [229, 118] width 458 height 236
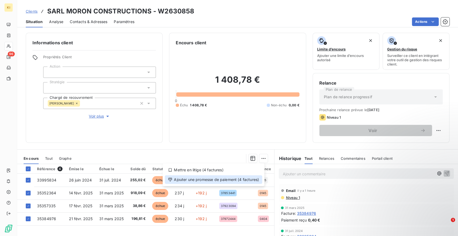
click at [202, 178] on div "Ajouter une promesse de paiement (4 factures)" at bounding box center [213, 179] width 97 height 9
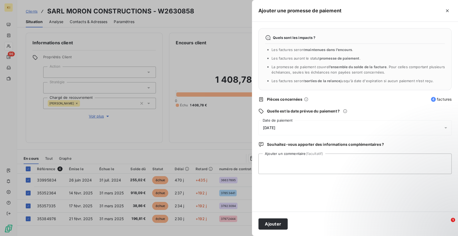
click at [275, 127] on span "[DATE]" at bounding box center [269, 127] width 12 height 4
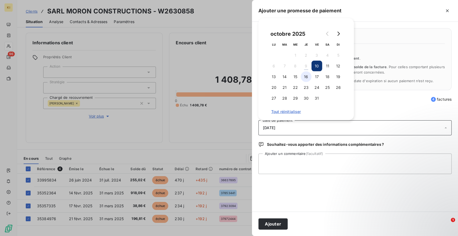
click at [303, 77] on button "16" at bounding box center [306, 76] width 11 height 11
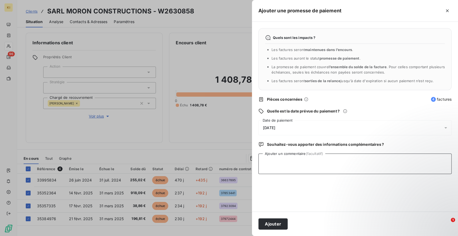
click at [307, 161] on textarea "Ajouter un commentaire (facultatif)" at bounding box center [354, 163] width 193 height 20
click at [300, 161] on textarea "client demande RIB pr reglemeent" at bounding box center [354, 163] width 193 height 20
type textarea "client demande RIB pour règlement"
click at [281, 225] on button "Ajouter" at bounding box center [272, 223] width 29 height 11
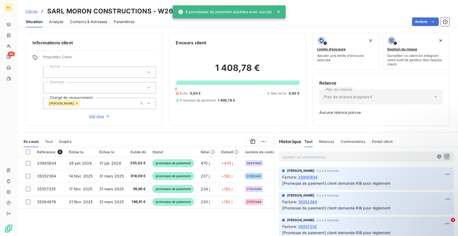
click at [278, 12] on icon at bounding box center [278, 11] width 5 height 5
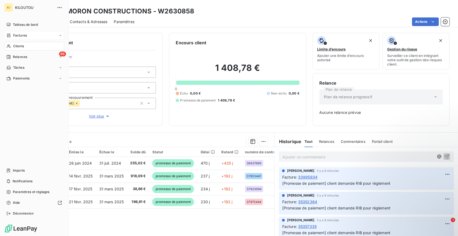
click at [22, 36] on span "Factures" at bounding box center [20, 35] width 14 height 5
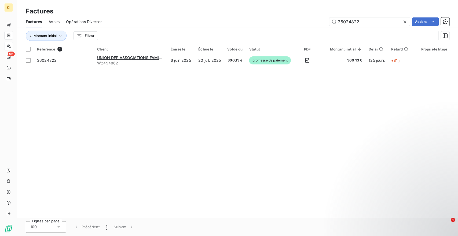
click at [403, 24] on div at bounding box center [406, 21] width 8 height 9
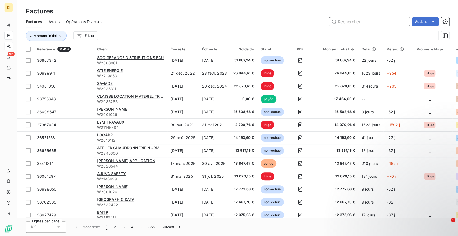
click at [399, 25] on input "text" at bounding box center [369, 21] width 80 height 9
paste input "36197510"
type input "36197510"
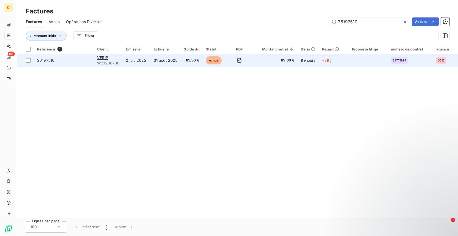
click at [163, 62] on td "31 août 2025" at bounding box center [165, 60] width 30 height 13
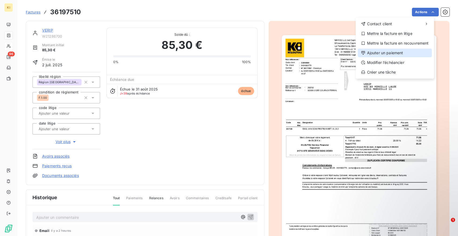
click at [385, 56] on div "Ajouter un paiement" at bounding box center [394, 53] width 74 height 9
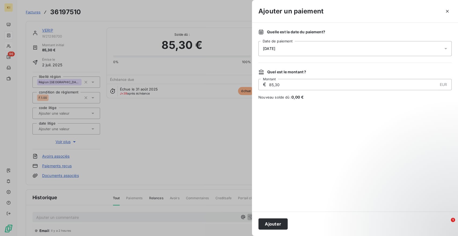
click at [280, 51] on div "[DATE]" at bounding box center [354, 48] width 193 height 15
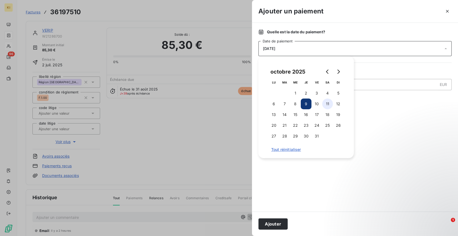
click at [327, 101] on button "11" at bounding box center [327, 103] width 11 height 11
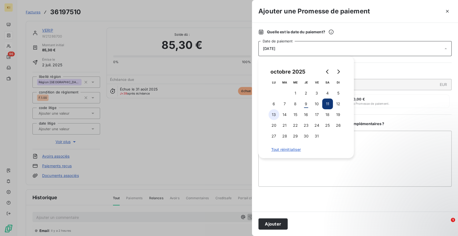
click at [275, 113] on button "13" at bounding box center [273, 114] width 11 height 11
click at [315, 182] on textarea "Ajouter un commentaire ( facultatif )" at bounding box center [354, 159] width 193 height 56
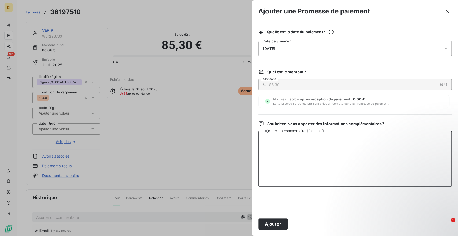
click at [275, 148] on textarea "Ajouter un commentaire ( facultatif )" at bounding box center [354, 159] width 193 height 56
type textarea "paiement fait le 08/10"
drag, startPoint x: 269, startPoint y: 223, endPoint x: 270, endPoint y: 225, distance: 2.8
click at [270, 225] on button "Ajouter" at bounding box center [272, 223] width 29 height 11
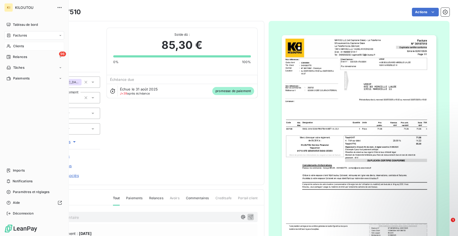
click at [21, 46] on span "Clients" at bounding box center [18, 46] width 11 height 5
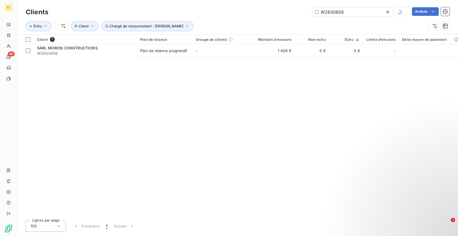
click at [388, 11] on icon at bounding box center [387, 11] width 5 height 5
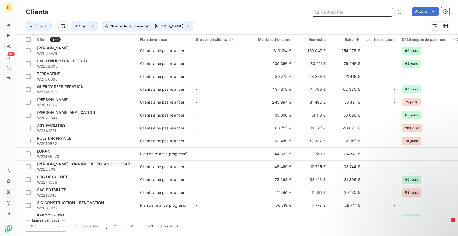
click at [354, 13] on input "text" at bounding box center [352, 12] width 80 height 9
paste input "W2166014"
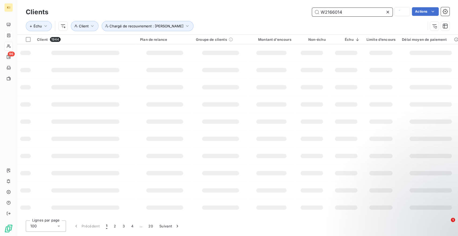
type input "W2166014"
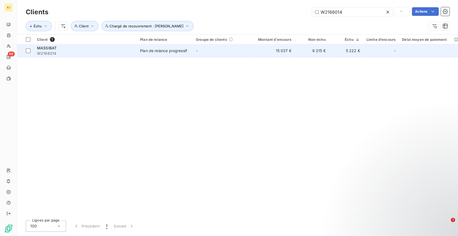
click at [191, 52] on td "Plan de relance progressif" at bounding box center [165, 50] width 56 height 13
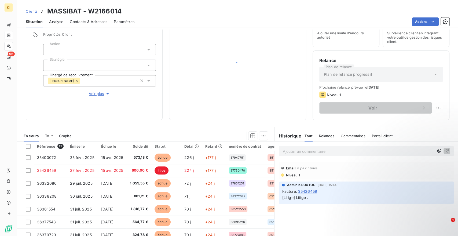
scroll to position [47, 0]
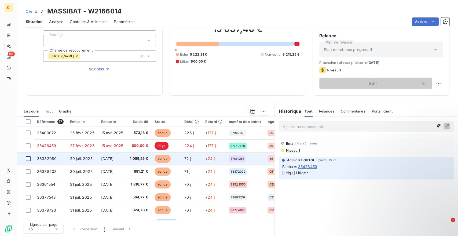
click at [28, 158] on div at bounding box center [28, 158] width 5 height 5
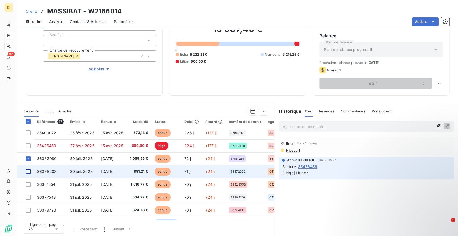
click at [28, 169] on div at bounding box center [28, 171] width 5 height 5
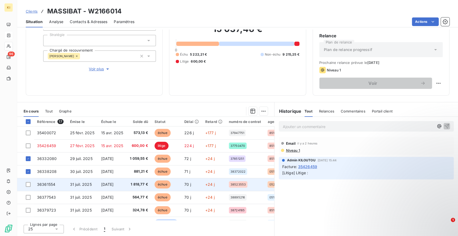
drag, startPoint x: 28, startPoint y: 183, endPoint x: 29, endPoint y: 187, distance: 4.9
click at [28, 183] on div at bounding box center [28, 184] width 5 height 5
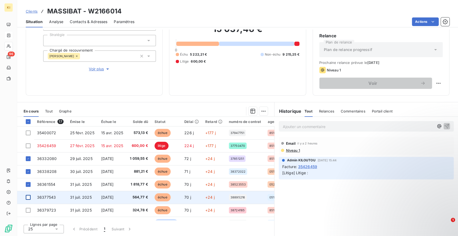
click at [28, 198] on div at bounding box center [28, 197] width 5 height 5
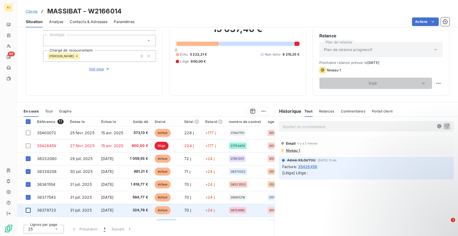
click at [27, 210] on div at bounding box center [28, 210] width 5 height 5
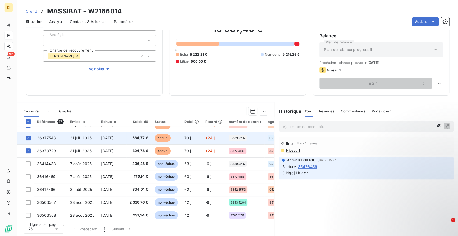
scroll to position [60, 0]
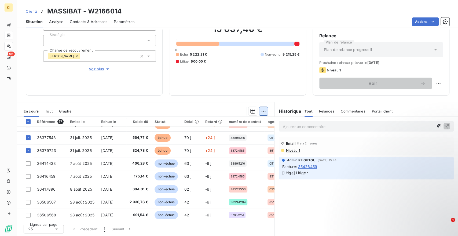
click at [260, 111] on html "KI 96 Clients MASSIBAT - W2166014 Situation Analyse Contacts & Adresses Paramèt…" at bounding box center [229, 118] width 458 height 236
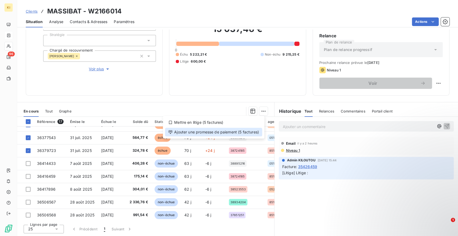
click at [205, 132] on div "Ajouter une promesse de paiement (5 factures)" at bounding box center [213, 132] width 97 height 9
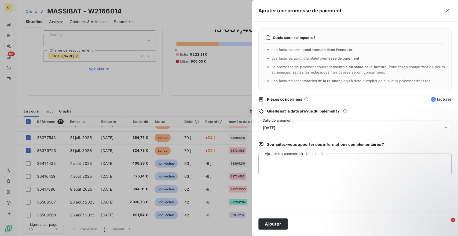
click at [289, 126] on div "[DATE]" at bounding box center [354, 127] width 193 height 15
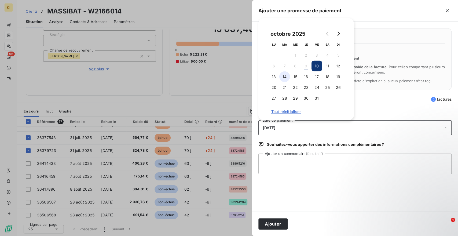
click at [283, 77] on button "14" at bounding box center [284, 76] width 11 height 11
click at [286, 161] on textarea "Ajouter un commentaire (facultatif)" at bounding box center [354, 163] width 193 height 20
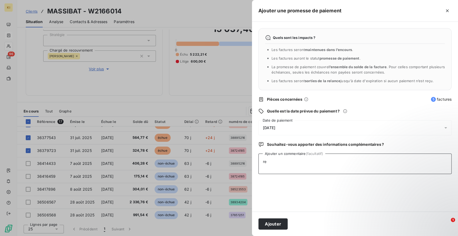
type textarea "r"
type textarea "fac réglées ce jour"
click at [264, 219] on button "Ajouter" at bounding box center [272, 223] width 29 height 11
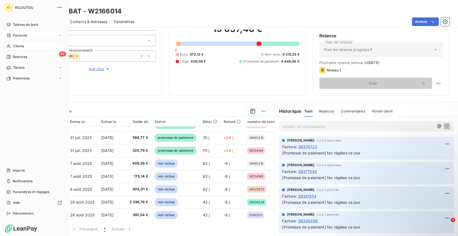
click at [23, 46] on span "Clients" at bounding box center [18, 46] width 11 height 5
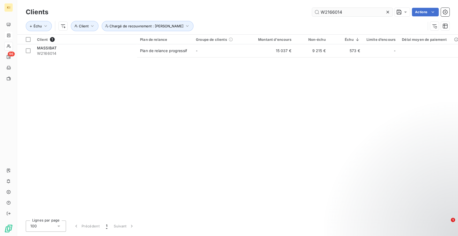
click at [386, 13] on icon at bounding box center [387, 11] width 5 height 5
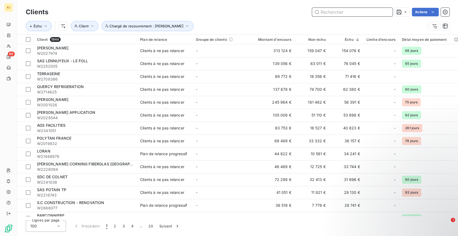
click at [384, 12] on input "text" at bounding box center [352, 12] width 80 height 9
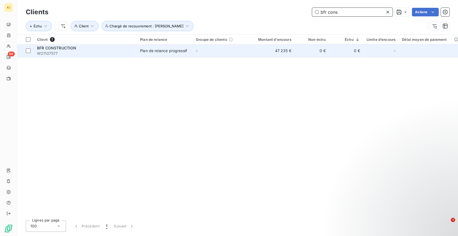
type input "bfr cons"
click at [174, 49] on div "Plan de relance progressif" at bounding box center [163, 50] width 47 height 5
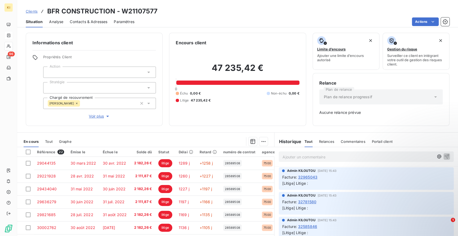
scroll to position [30, 0]
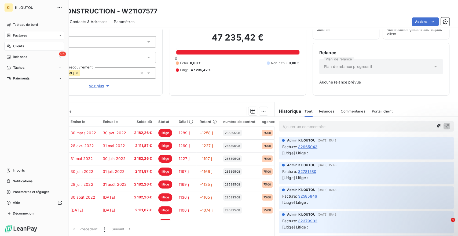
click at [6, 127] on div "Tableau de bord Factures Clients 96 Relances Tâches Paiements Imports Notificat…" at bounding box center [34, 118] width 60 height 197
click at [17, 47] on span "Clients" at bounding box center [18, 46] width 11 height 5
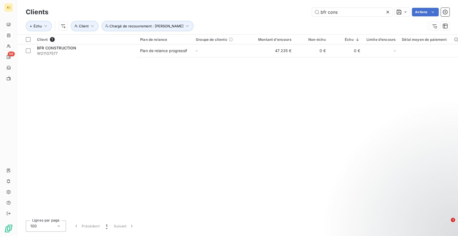
click at [387, 12] on icon at bounding box center [387, 12] width 3 height 3
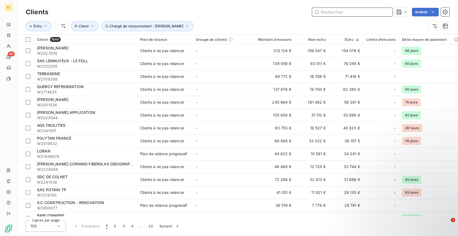
click at [386, 10] on input "text" at bounding box center [352, 12] width 80 height 9
paste input "[PERSON_NAME] 15:37 (il y a 15 minutes) À moi Bonjour Madame, Nous avons établi…"
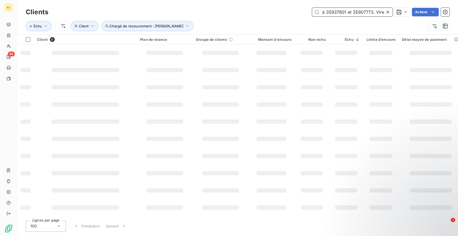
scroll to position [0, 359]
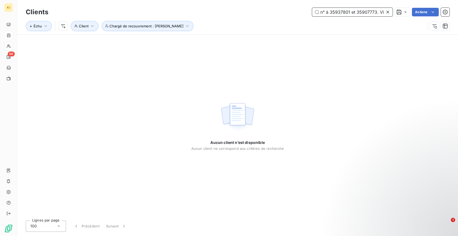
type input "[PERSON_NAME] 15:37 (il y a 15 minutes) À moi Bonjour Madame, Nous avons établi…"
click at [388, 12] on icon at bounding box center [387, 11] width 5 height 5
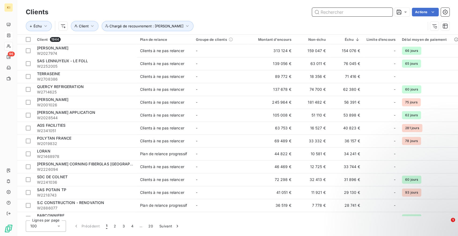
click at [346, 14] on input "text" at bounding box center [352, 12] width 80 height 9
paste input "W21718603"
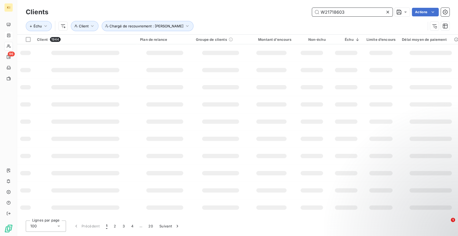
type input "W21718603"
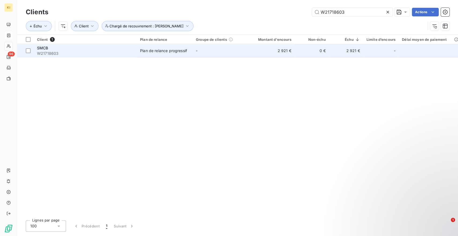
click at [158, 50] on div "Plan de relance progressif" at bounding box center [163, 50] width 47 height 5
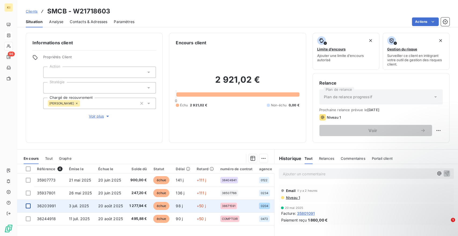
click at [29, 206] on div at bounding box center [28, 205] width 5 height 5
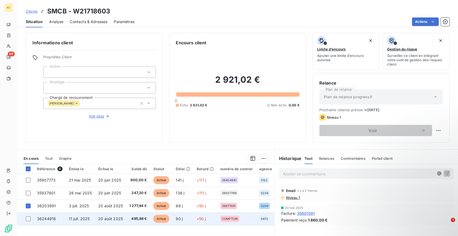
click at [29, 215] on td at bounding box center [25, 218] width 17 height 13
click at [30, 218] on div at bounding box center [28, 218] width 5 height 5
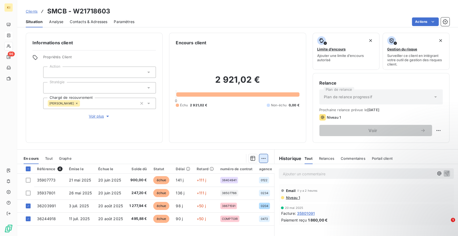
click at [260, 158] on html "KI 96 Clients SMCB - W21718603 Situation Analyse Contacts & Adresses Paramètres…" at bounding box center [229, 118] width 458 height 236
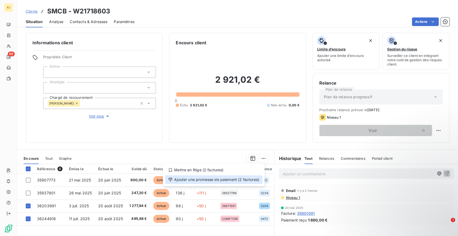
click at [199, 180] on div "Ajouter une promesse de paiement (2 factures)" at bounding box center [213, 179] width 97 height 9
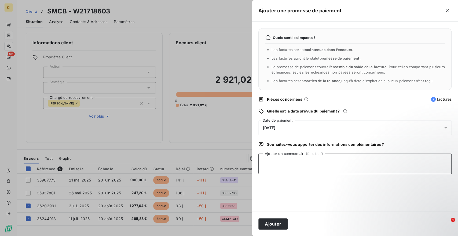
click at [290, 159] on textarea "Ajouter un commentaire (facultatif)" at bounding box center [354, 163] width 193 height 20
click at [265, 162] on textarea "reglées et lettrées ds kilfi" at bounding box center [354, 163] width 193 height 20
type textarea "réglées et lettrées ds [PERSON_NAME]"
click at [378, 130] on div "[DATE]" at bounding box center [354, 127] width 193 height 15
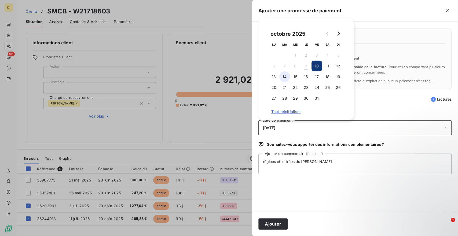
click at [281, 75] on button "14" at bounding box center [284, 76] width 11 height 11
click at [270, 221] on button "Ajouter" at bounding box center [272, 223] width 29 height 11
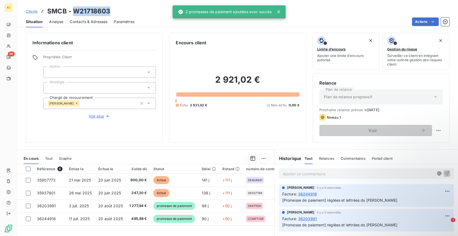
drag, startPoint x: 82, startPoint y: 12, endPoint x: 111, endPoint y: 10, distance: 29.0
click at [111, 10] on div "Clients SMCB - W21718603" at bounding box center [237, 11] width 441 height 10
copy h3 "W21718603"
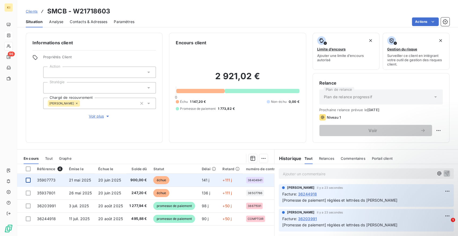
click at [28, 180] on div at bounding box center [28, 180] width 5 height 5
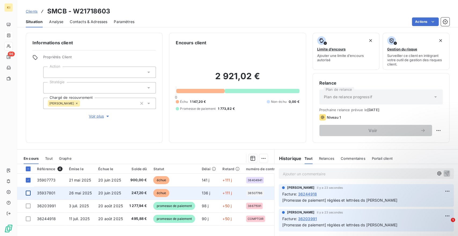
click at [29, 194] on div at bounding box center [28, 192] width 5 height 5
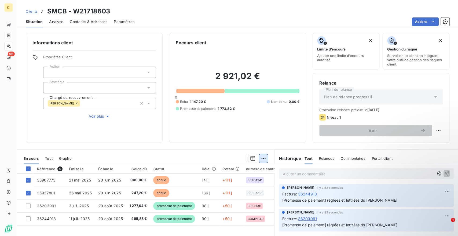
click at [261, 159] on html "KI 96 Clients SMCB - W21718603 Situation Analyse Contacts & Adresses Paramètres…" at bounding box center [229, 118] width 458 height 236
click at [250, 159] on html "KI 96 Clients SMCB - W21718603 Situation Analyse Contacts & Adresses Paramètres…" at bounding box center [229, 118] width 458 height 236
click at [250, 159] on icon "button" at bounding box center [252, 158] width 5 height 5
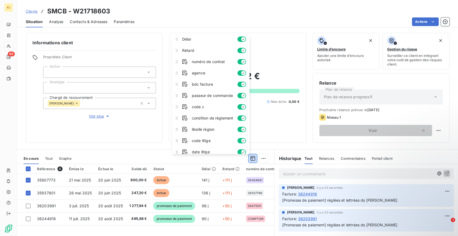
scroll to position [63, 0]
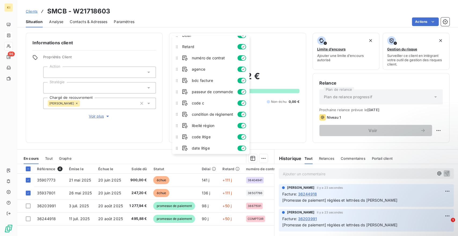
click at [118, 156] on div at bounding box center [173, 158] width 190 height 9
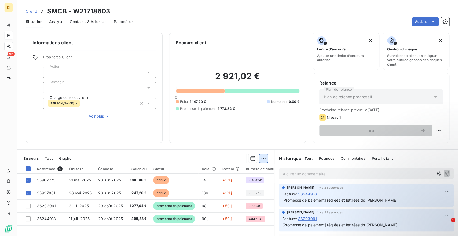
click at [263, 160] on html "KI 96 Clients SMCB - W21718603 Situation Analyse Contacts & Adresses Paramètres…" at bounding box center [229, 118] width 458 height 236
click at [259, 159] on html "KI 96 Clients SMCB - W21718603 Situation Analyse Contacts & Adresses Paramètres…" at bounding box center [229, 118] width 458 height 236
click at [252, 157] on icon "button" at bounding box center [252, 158] width 5 height 5
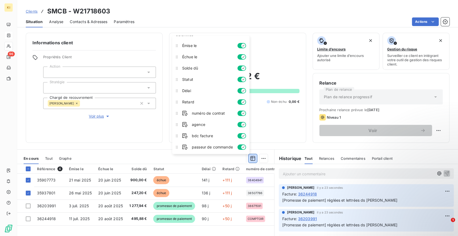
scroll to position [0, 0]
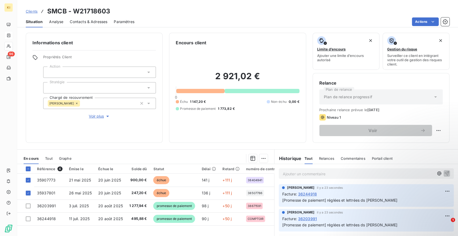
click at [154, 155] on div at bounding box center [173, 158] width 190 height 9
click at [258, 159] on html "KI 96 Clients SMCB - W21718603 Situation Analyse Contacts & Adresses Paramètres…" at bounding box center [229, 118] width 458 height 236
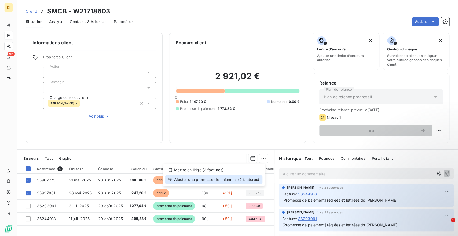
click at [198, 177] on div "Ajouter une promesse de paiement (2 factures)" at bounding box center [213, 179] width 97 height 9
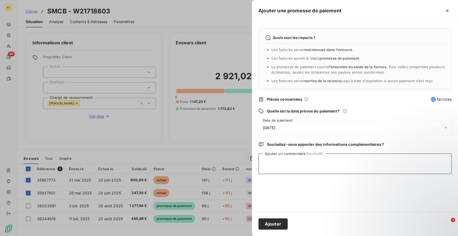
click at [277, 165] on textarea "Ajouter un commentaire (facultatif)" at bounding box center [354, 163] width 193 height 20
type textarea "déja reglées en juillet, demande avis ce jour à la cliente"
click at [275, 125] on span "[DATE]" at bounding box center [269, 127] width 12 height 4
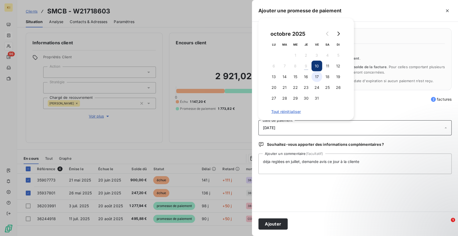
click at [315, 77] on button "17" at bounding box center [316, 76] width 11 height 11
click at [272, 223] on button "Ajouter" at bounding box center [272, 223] width 29 height 11
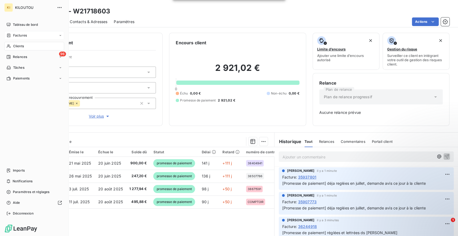
click at [28, 48] on div "Clients" at bounding box center [34, 46] width 60 height 9
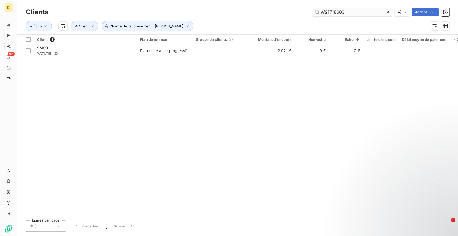
click at [386, 12] on icon at bounding box center [387, 11] width 5 height 5
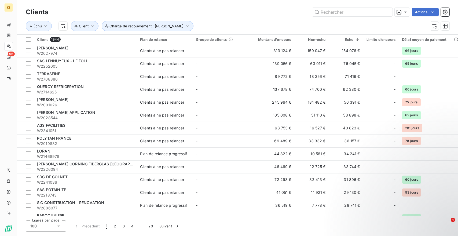
click at [346, 13] on input "text" at bounding box center [352, 12] width 80 height 9
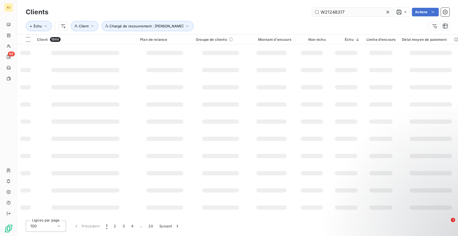
type input "W21248317"
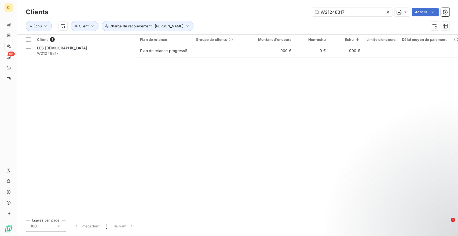
click at [170, 59] on div "Client 1 Plan de relance Groupe de clients Montant d'encours Non-échu Échu Limi…" at bounding box center [237, 125] width 441 height 181
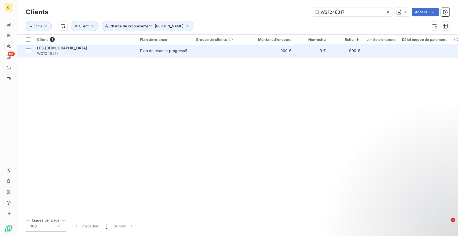
click at [169, 55] on td "Plan de relance progressif" at bounding box center [165, 50] width 56 height 13
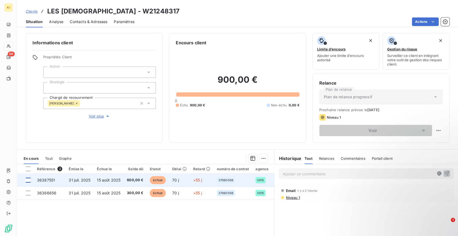
click at [29, 179] on div at bounding box center [28, 180] width 5 height 5
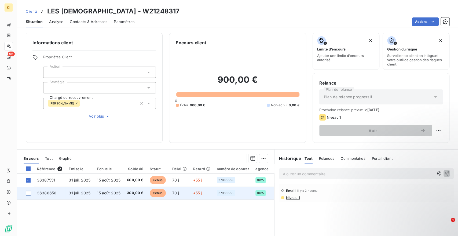
click at [28, 194] on div at bounding box center [28, 192] width 5 height 5
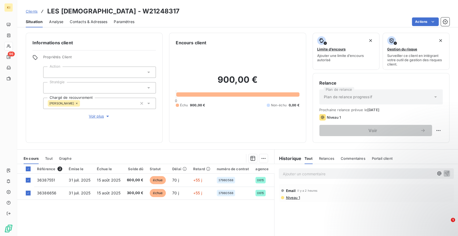
click at [258, 159] on html "KI 96 Clients LES DEMOISELLES - W21248317 Situation Analyse Contacts & Adresses…" at bounding box center [229, 118] width 458 height 236
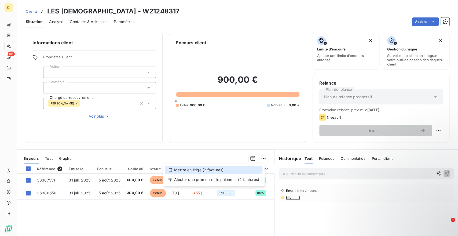
click at [206, 172] on div "Mettre en litige (2 factures)" at bounding box center [213, 169] width 97 height 9
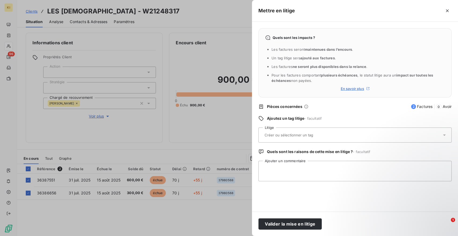
click at [291, 137] on input "text" at bounding box center [303, 134] width 78 height 5
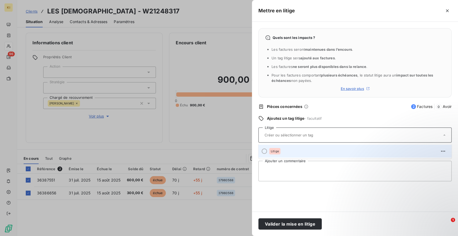
click at [263, 153] on div at bounding box center [263, 150] width 5 height 5
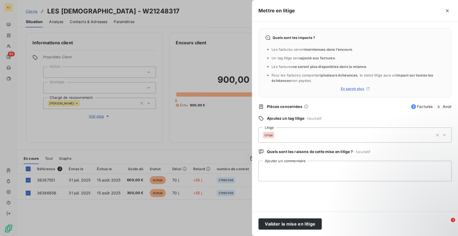
click at [378, 136] on div "Litige" at bounding box center [348, 134] width 170 height 13
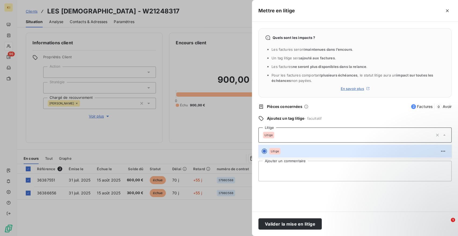
click at [378, 136] on div "Litige" at bounding box center [348, 134] width 170 height 13
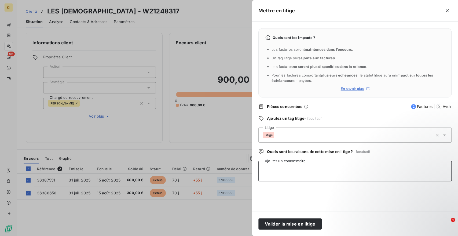
click at [314, 167] on textarea "Ajouter un commentaire" at bounding box center [354, 171] width 193 height 20
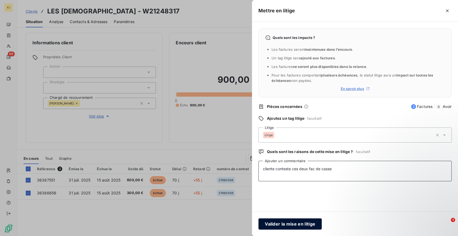
type textarea "cliente conteste ces deux fac de casse"
click at [289, 223] on button "Valider la mise en litige" at bounding box center [289, 223] width 63 height 11
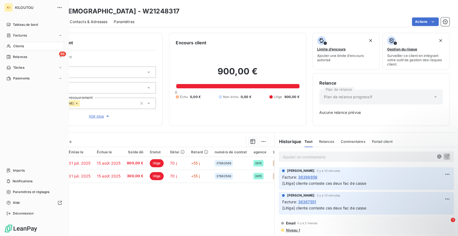
click at [28, 49] on div "Clients" at bounding box center [34, 46] width 60 height 9
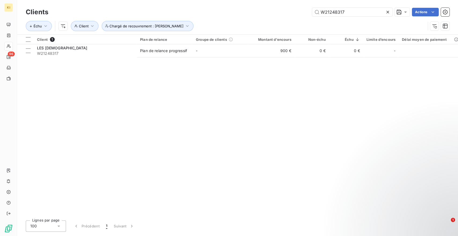
click at [386, 12] on icon at bounding box center [387, 11] width 5 height 5
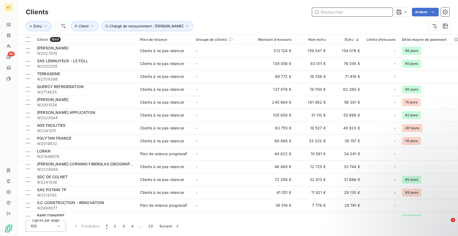
click at [368, 13] on input "text" at bounding box center [352, 12] width 80 height 9
paste input "W2029476"
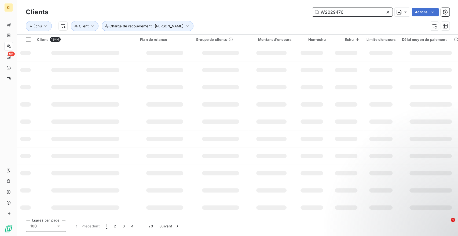
type input "W2029476"
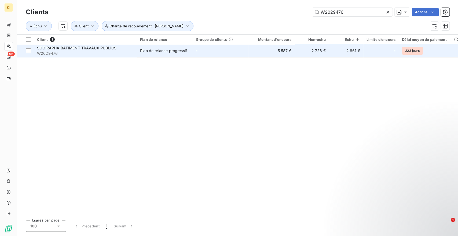
click at [221, 51] on td "-" at bounding box center [221, 50] width 56 height 13
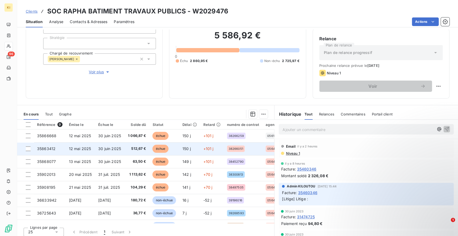
scroll to position [47, 0]
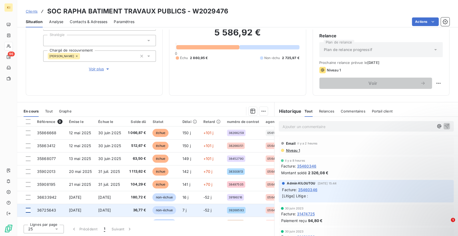
click at [28, 208] on div at bounding box center [28, 210] width 5 height 5
click at [29, 206] on td at bounding box center [25, 210] width 17 height 13
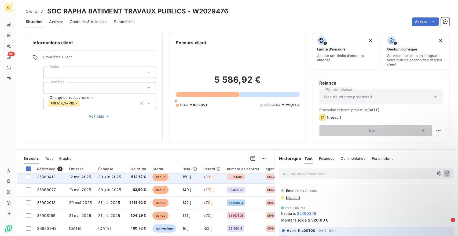
scroll to position [24, 0]
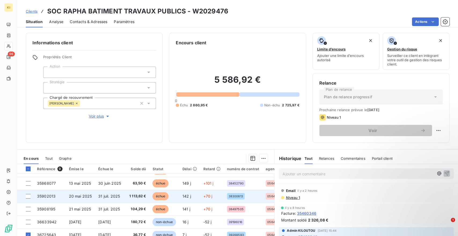
drag, startPoint x: 28, startPoint y: 206, endPoint x: 28, endPoint y: 198, distance: 7.8
click at [28, 206] on div at bounding box center [28, 208] width 5 height 5
click at [28, 194] on div at bounding box center [28, 196] width 5 height 5
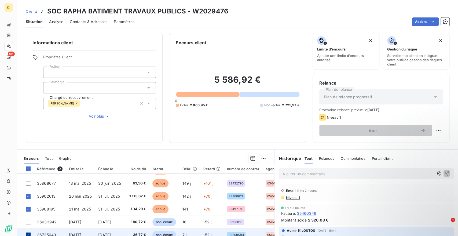
click at [29, 233] on icon at bounding box center [28, 234] width 3 height 3
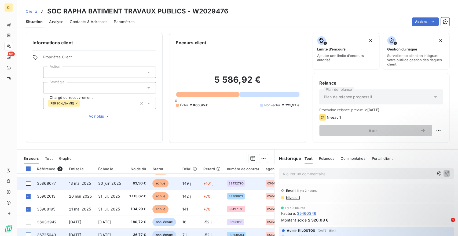
click at [28, 182] on div at bounding box center [28, 183] width 5 height 5
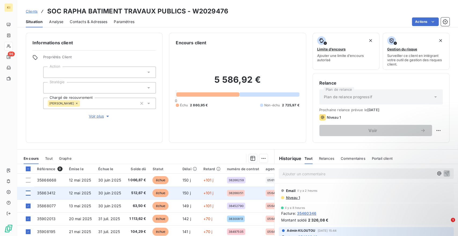
click at [28, 191] on div at bounding box center [28, 192] width 5 height 5
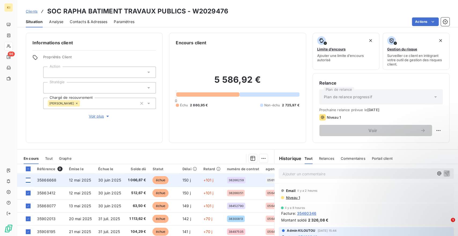
click at [28, 180] on div at bounding box center [28, 180] width 5 height 5
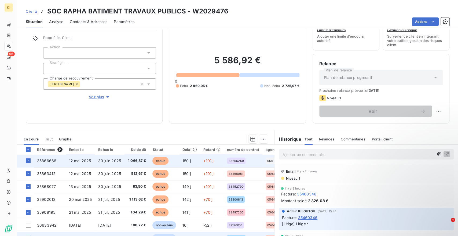
scroll to position [30, 0]
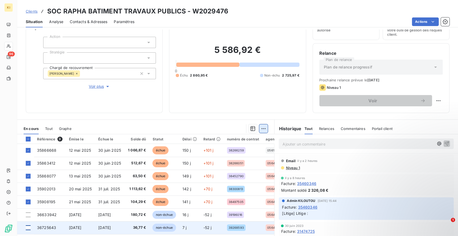
click at [262, 130] on html "KI 96 Clients SOC RAPHA BATIMENT TRAVAUX PUBLICS - W2029476 Situation Analyse C…" at bounding box center [229, 118] width 458 height 236
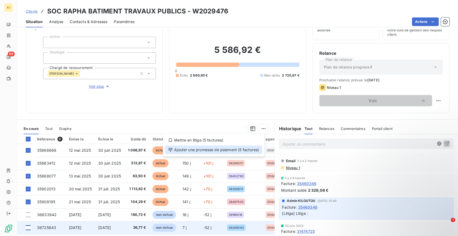
click at [216, 147] on div "Ajouter une promesse de paiement (5 factures)" at bounding box center [213, 149] width 97 height 9
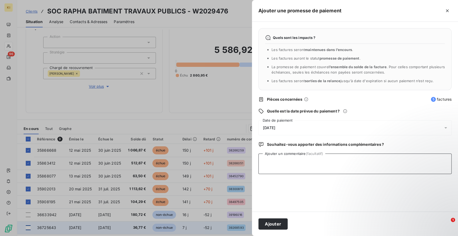
click at [271, 159] on textarea "Ajouter un commentaire (facultatif)" at bounding box center [354, 163] width 193 height 20
click at [396, 162] on textarea "attente lettre desist encaiss pr traite faite en juin, des que recues compta re…" at bounding box center [354, 163] width 193 height 20
type textarea "attente lettre desist encaiss pr traite faite en juin, des que recues compta rè…"
click at [275, 129] on span "[DATE]" at bounding box center [269, 127] width 12 height 4
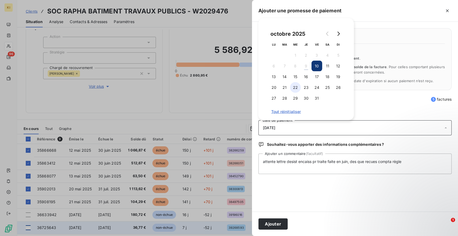
click at [296, 88] on button "22" at bounding box center [295, 87] width 11 height 11
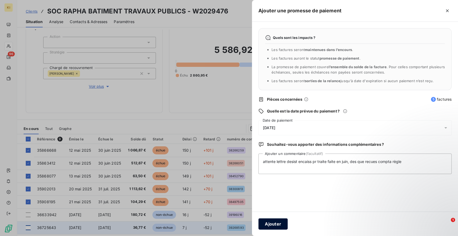
click at [275, 224] on button "Ajouter" at bounding box center [272, 223] width 29 height 11
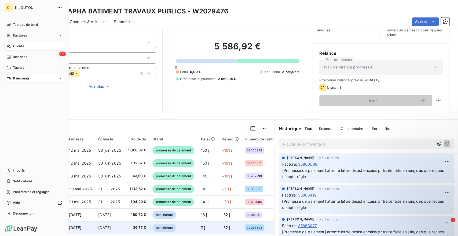
click at [15, 77] on span "Paiements" at bounding box center [21, 78] width 16 height 5
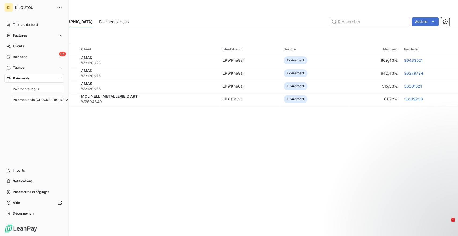
click at [33, 90] on span "Paiements reçus" at bounding box center [26, 89] width 26 height 5
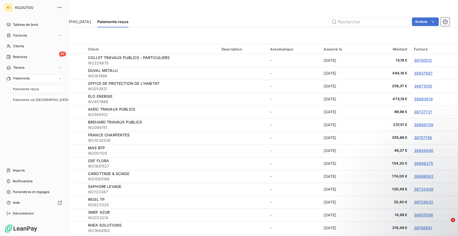
click at [33, 100] on span "Paiements via [GEOGRAPHIC_DATA]" at bounding box center [41, 99] width 57 height 5
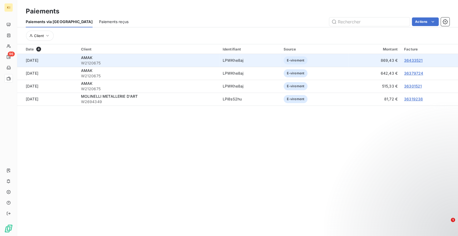
click at [408, 60] on link "36433521" at bounding box center [413, 60] width 19 height 5
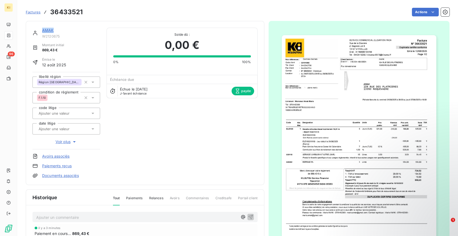
drag, startPoint x: 54, startPoint y: 29, endPoint x: 43, endPoint y: 27, distance: 11.9
click at [43, 27] on div "AMAK W2120675 Montant initial 869,43 € Émise le 12 août 2025 libellé région Rég…" at bounding box center [145, 103] width 238 height 164
copy link "AMAK"
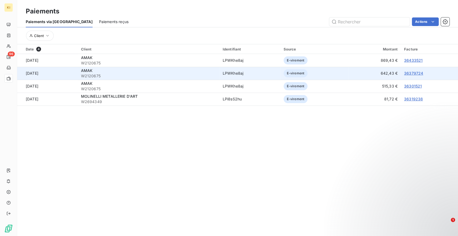
click at [413, 74] on link "36379724" at bounding box center [413, 73] width 19 height 5
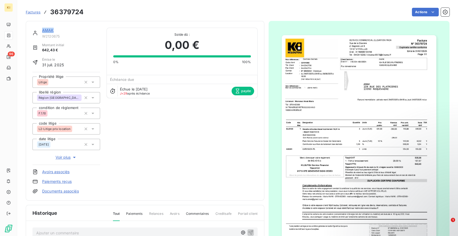
drag, startPoint x: 58, startPoint y: 30, endPoint x: 43, endPoint y: 32, distance: 14.8
click at [43, 32] on div "AMAK" at bounding box center [71, 30] width 58 height 5
copy link "AMAK"
click at [46, 29] on link "AMAK" at bounding box center [48, 30] width 12 height 5
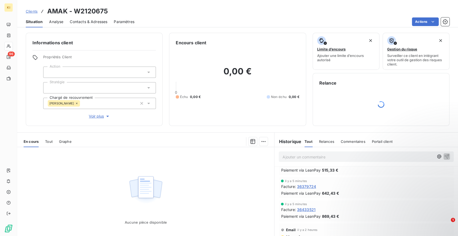
scroll to position [30, 0]
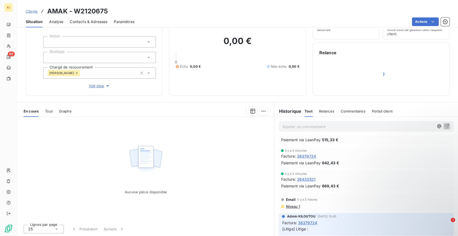
click at [301, 155] on span "36379724" at bounding box center [306, 156] width 19 height 6
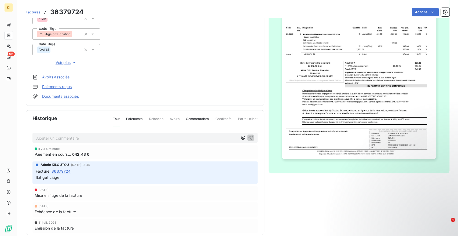
scroll to position [102, 0]
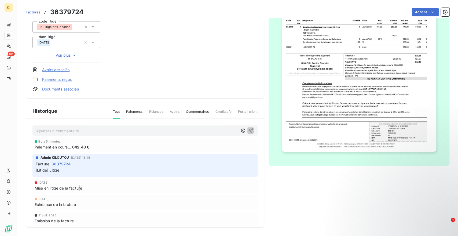
click at [79, 186] on span "Mise en litige de la facture" at bounding box center [58, 188] width 47 height 6
click at [55, 187] on span "Mise en litige de la facture" at bounding box center [58, 188] width 47 height 6
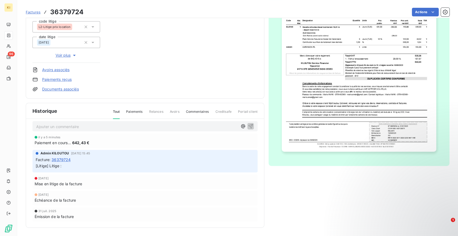
scroll to position [0, 0]
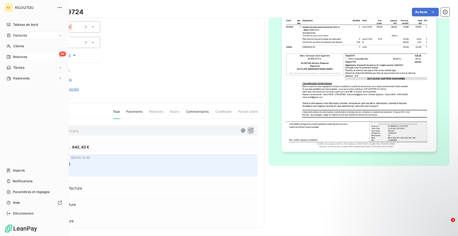
click at [13, 56] on span "Relances" at bounding box center [20, 56] width 14 height 5
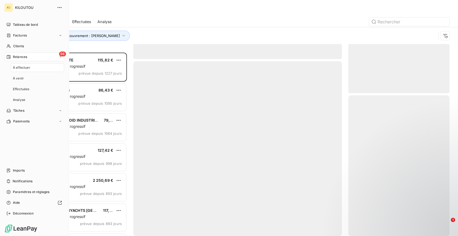
scroll to position [178, 97]
